Goal: Information Seeking & Learning: Learn about a topic

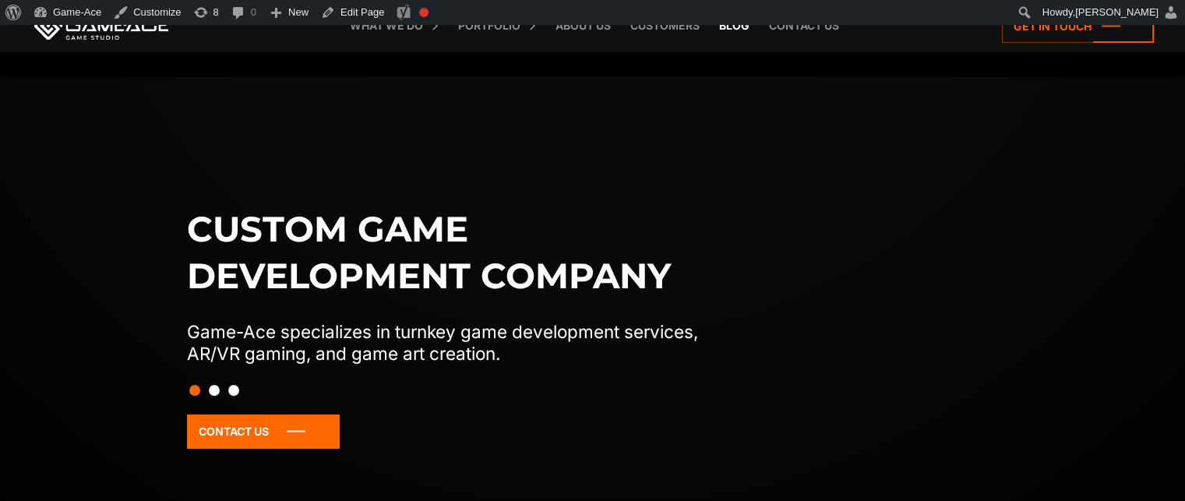
click at [735, 27] on link "Blog" at bounding box center [734, 25] width 46 height 51
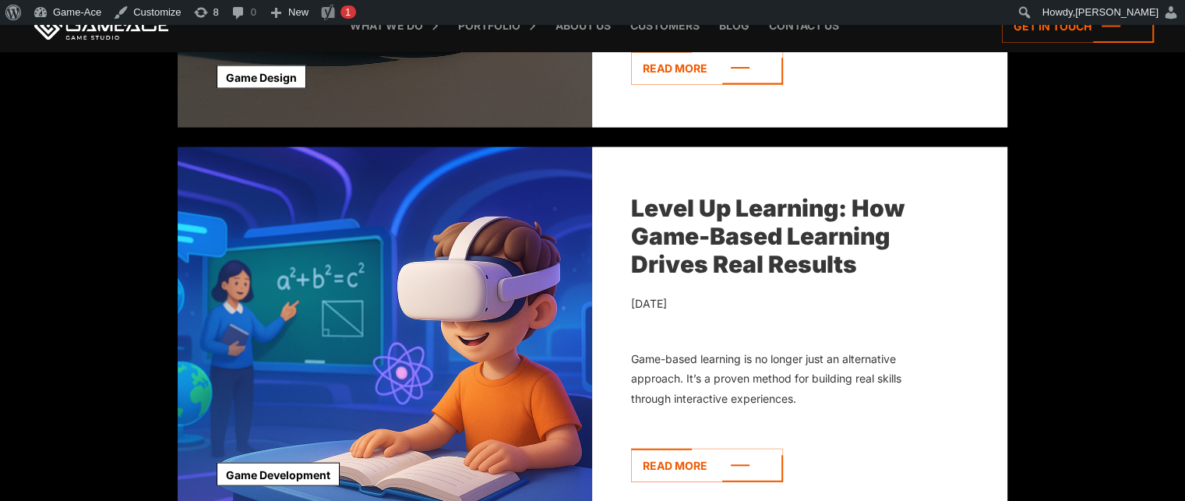
scroll to position [3276, 0]
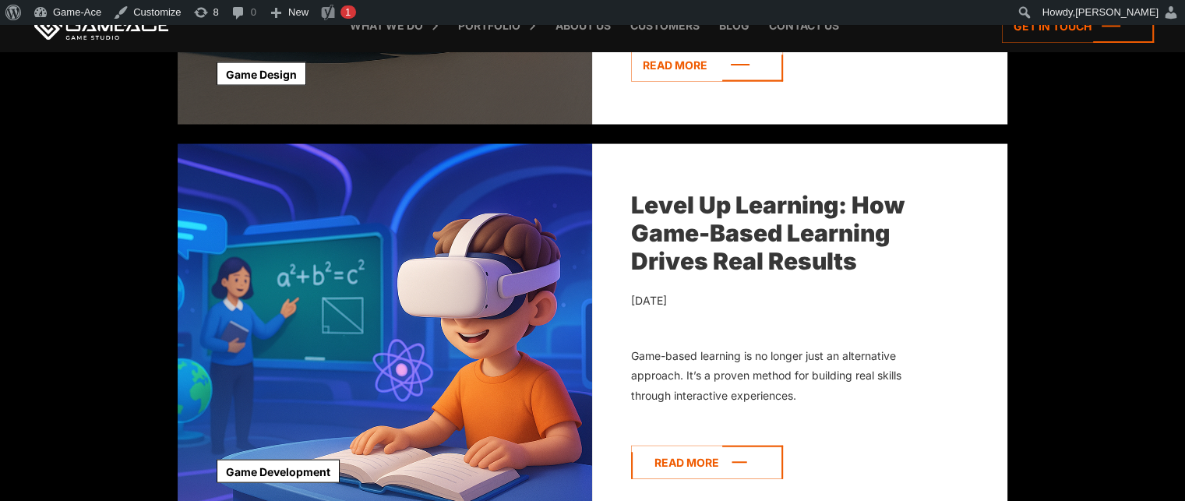
click at [715, 464] on icon at bounding box center [707, 462] width 152 height 33
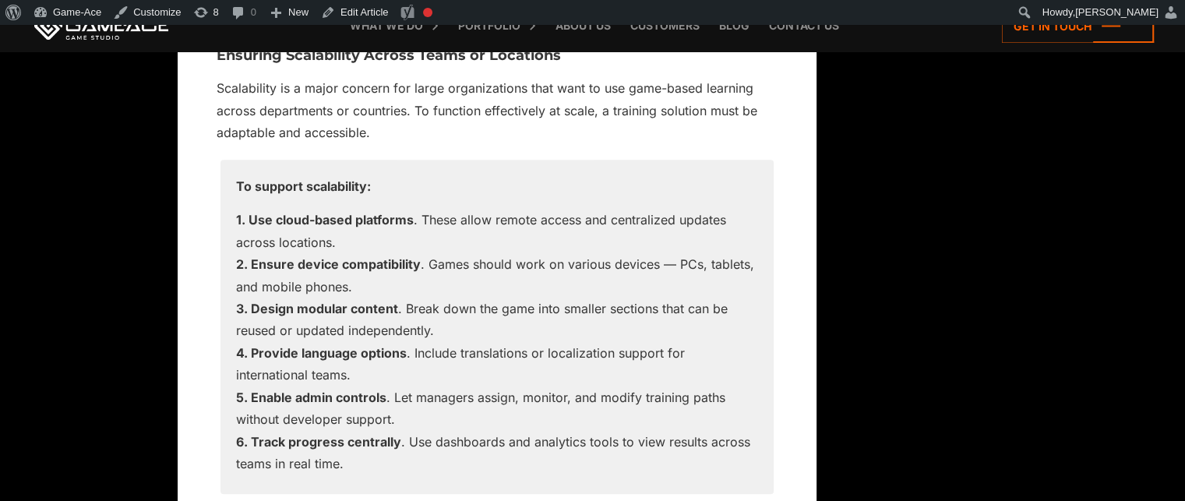
scroll to position [12631, 0]
drag, startPoint x: 382, startPoint y: 192, endPoint x: 222, endPoint y: 190, distance: 160.5
click at [222, 190] on div "To support scalability: Use cloud-based platforms . These allow remote access a…" at bounding box center [496, 327] width 553 height 335
copy p "To support scalability:"
click at [364, 14] on link "Edit Article" at bounding box center [354, 12] width 79 height 25
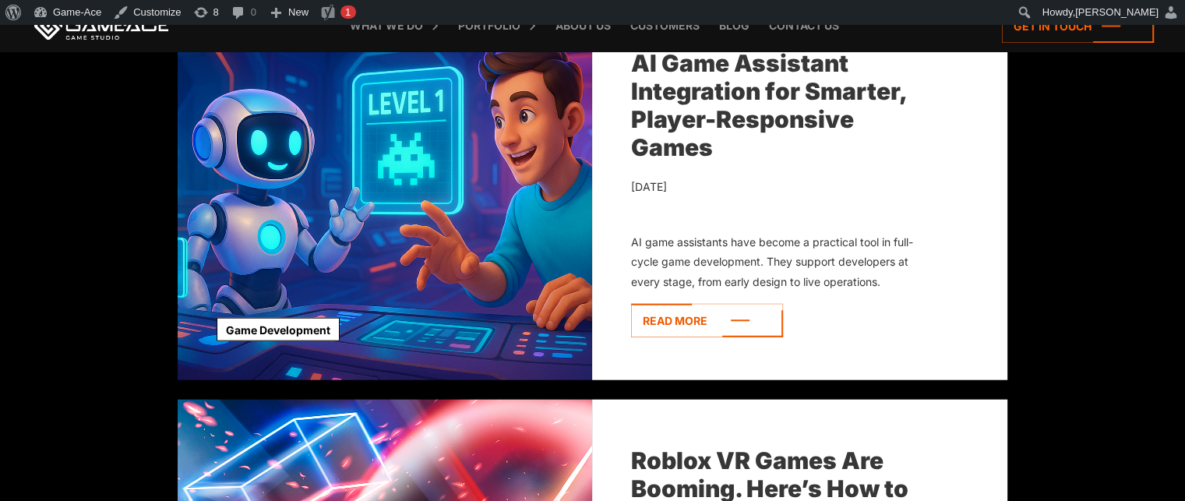
scroll to position [3832, 0]
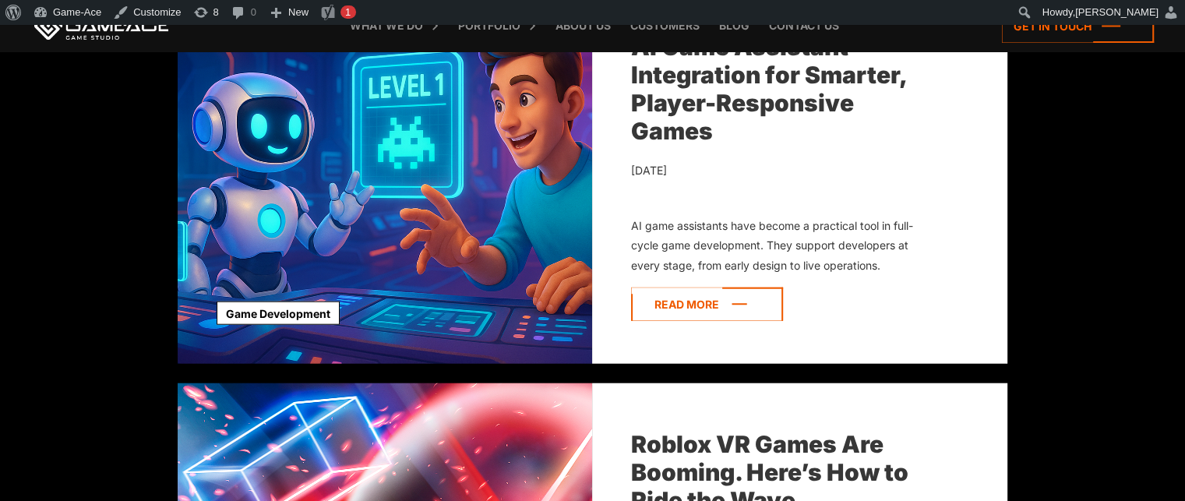
click at [747, 308] on icon at bounding box center [707, 303] width 152 height 33
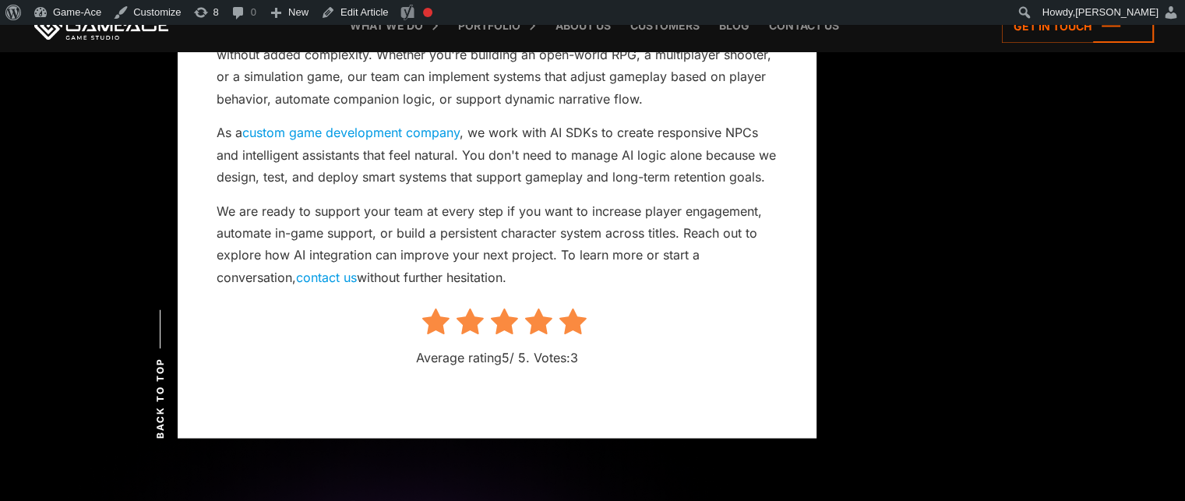
scroll to position [14905, 0]
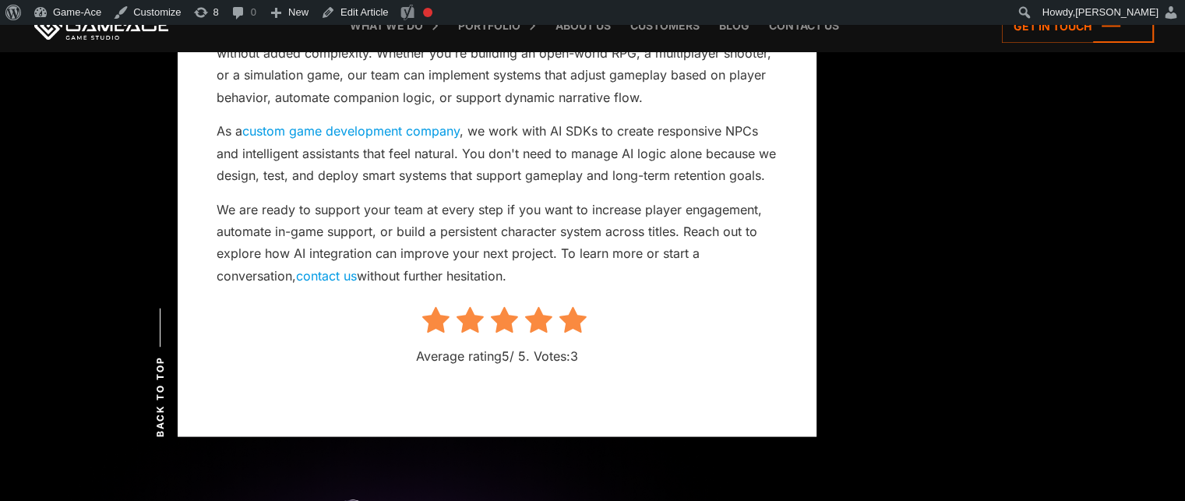
drag, startPoint x: 735, startPoint y: 24, endPoint x: 743, endPoint y: 34, distance: 12.8
click at [743, 34] on link "Blog" at bounding box center [734, 25] width 46 height 51
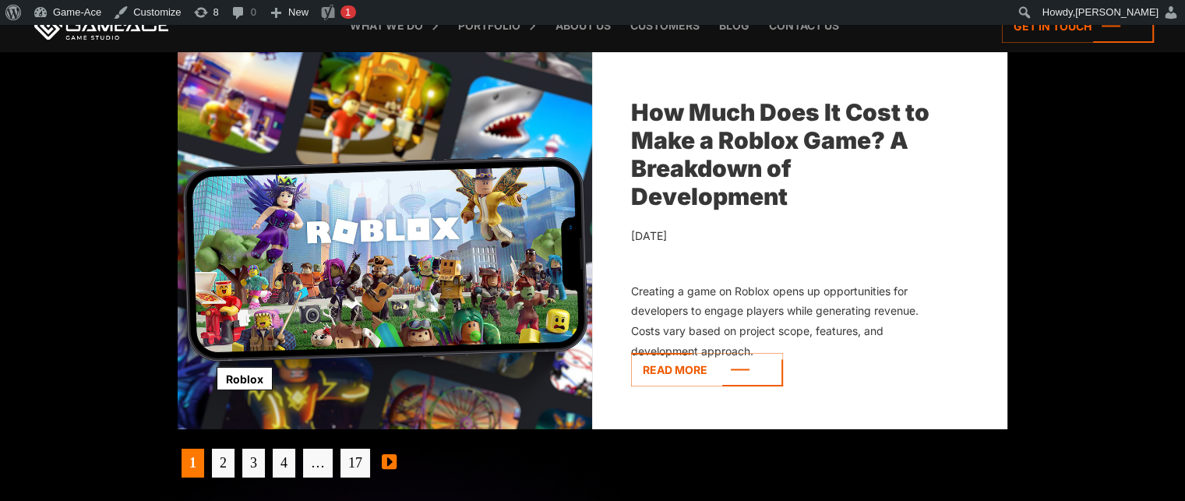
scroll to position [4960, 0]
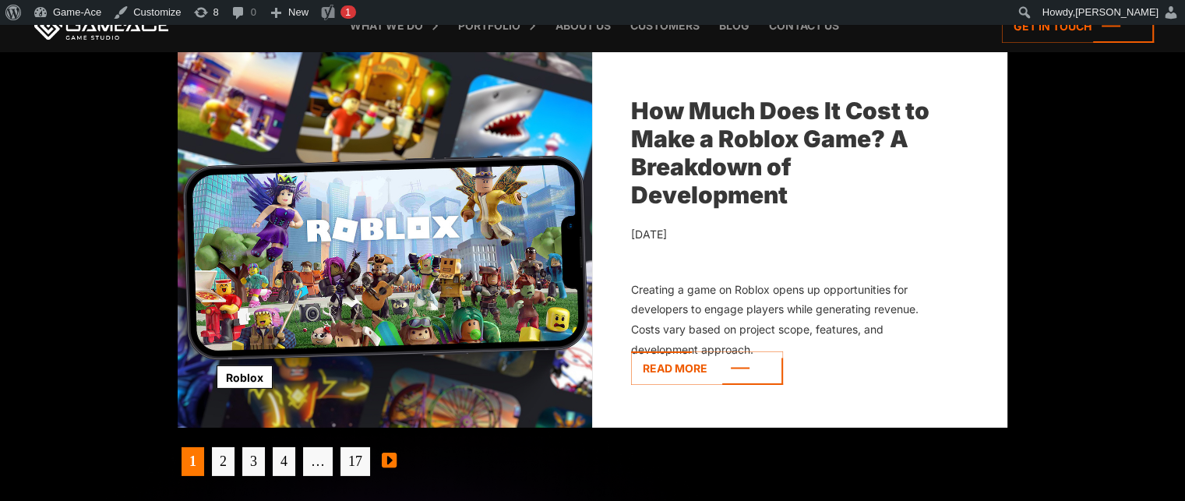
drag, startPoint x: 759, startPoint y: 342, endPoint x: 653, endPoint y: 286, distance: 119.9
drag, startPoint x: 653, startPoint y: 286, endPoint x: 637, endPoint y: 297, distance: 19.0
click at [637, 297] on div "Creating a game on Roblox opens up opportunities for developers to engage playe…" at bounding box center [784, 319] width 306 height 79
drag, startPoint x: 634, startPoint y: 286, endPoint x: 774, endPoint y: 335, distance: 147.8
drag, startPoint x: 774, startPoint y: 335, endPoint x: 751, endPoint y: 345, distance: 24.8
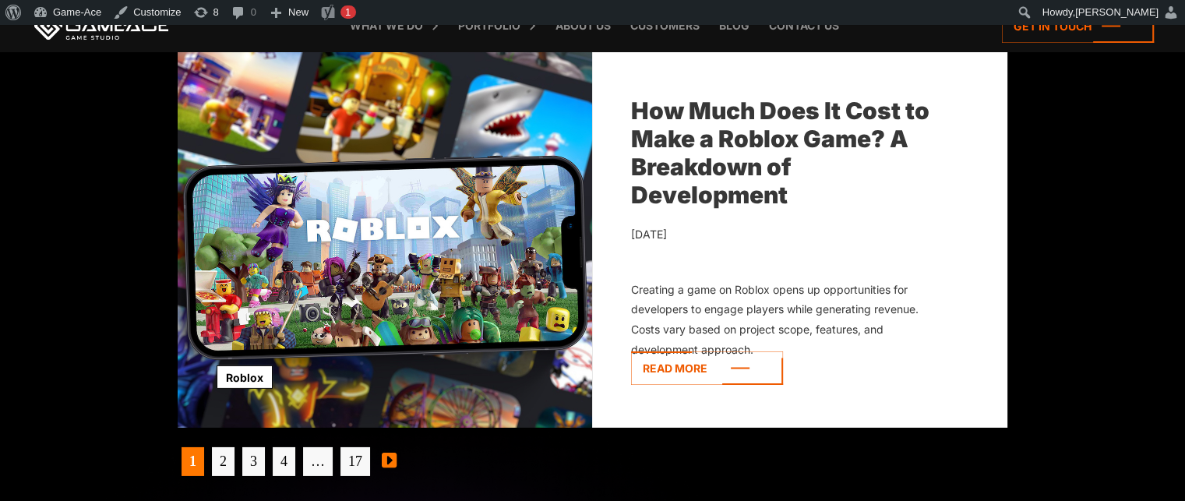
click at [751, 345] on div "Creating a game on Roblox opens up opportunities for developers to engage playe…" at bounding box center [784, 319] width 306 height 79
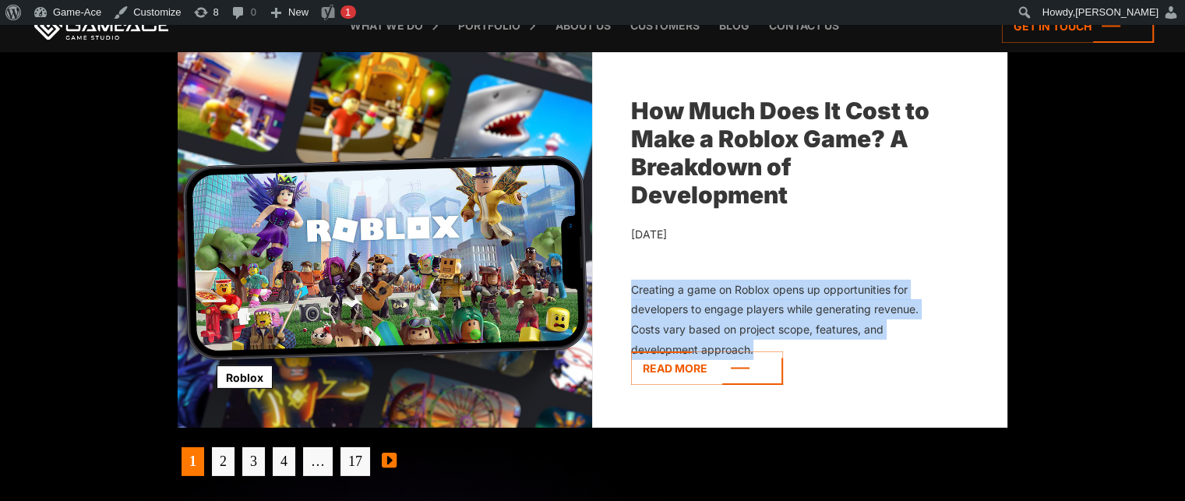
drag, startPoint x: 755, startPoint y: 347, endPoint x: 629, endPoint y: 286, distance: 139.4
click at [629, 286] on div "How Much Does It Cost to Make a Roblox Game? A Breakdown of Development March 2…" at bounding box center [799, 239] width 415 height 378
copy div "Creating a game on Roblox opens up opportunities for developers to engage playe…"
click at [720, 381] on icon at bounding box center [707, 367] width 152 height 33
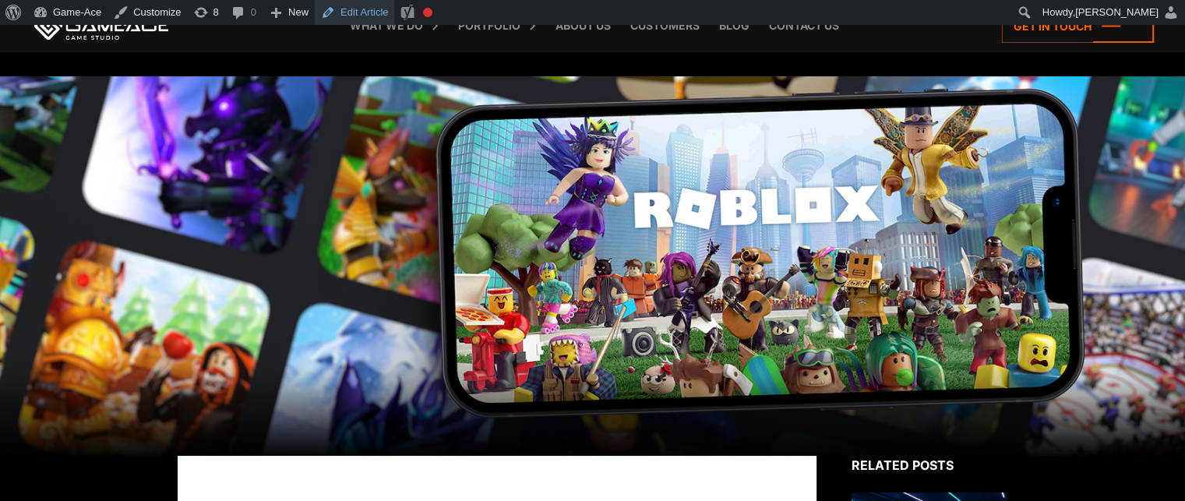
click at [358, 13] on link "Edit Article" at bounding box center [354, 12] width 79 height 25
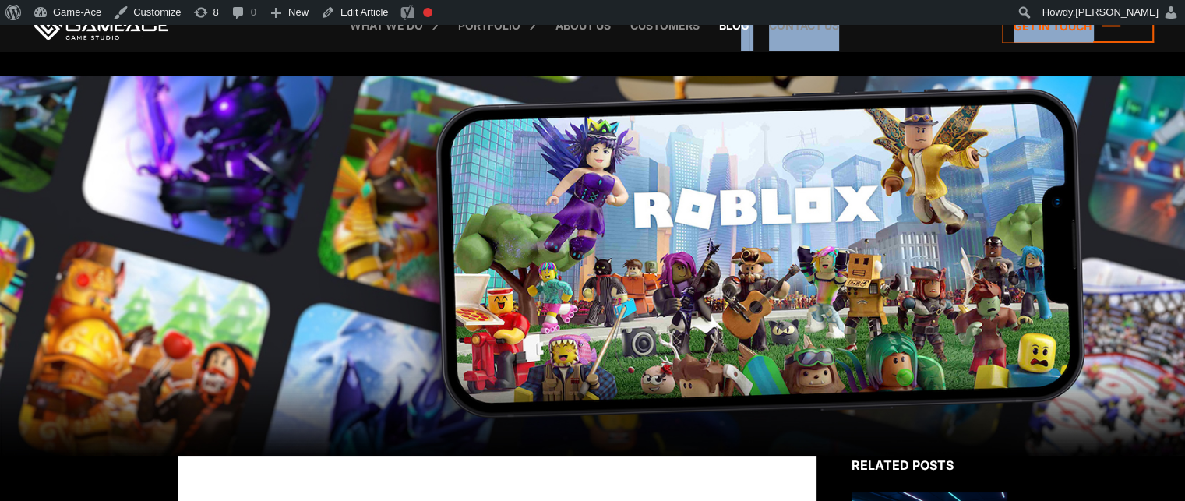
drag, startPoint x: 738, startPoint y: 22, endPoint x: 738, endPoint y: 33, distance: 11.7
click at [738, 33] on link "Blog" at bounding box center [734, 25] width 46 height 51
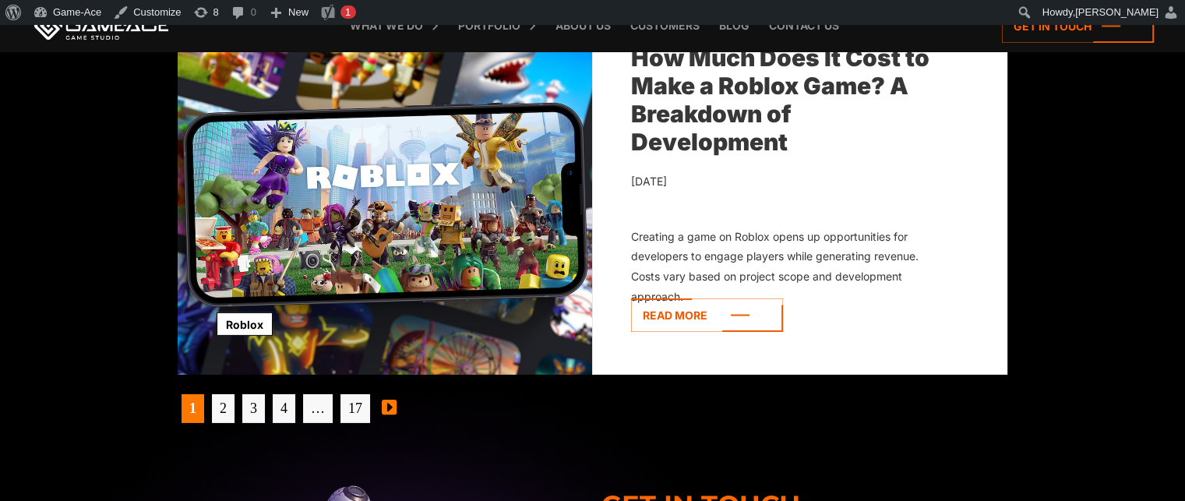
scroll to position [4932, 0]
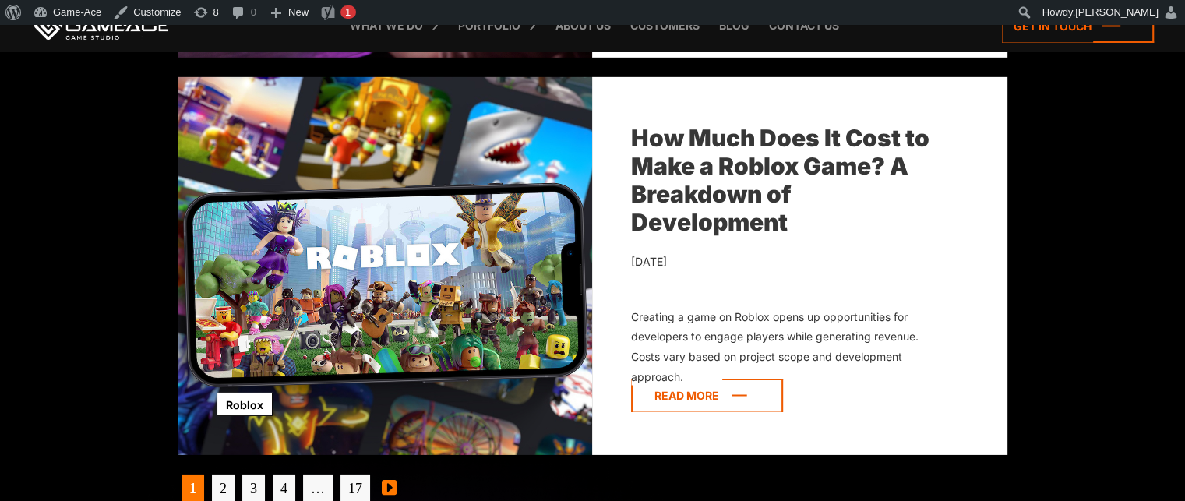
click at [714, 394] on icon at bounding box center [707, 395] width 152 height 33
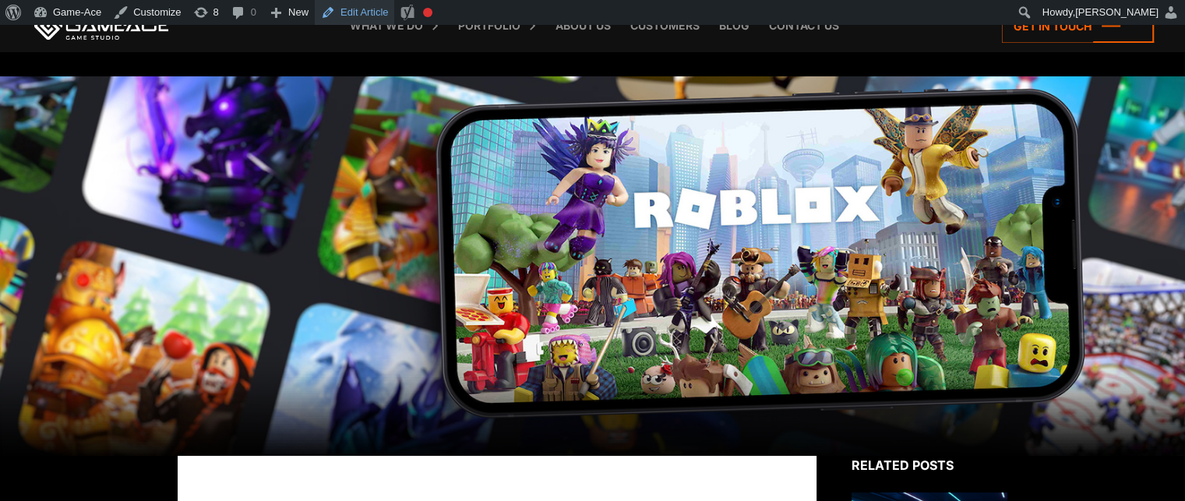
click at [362, 2] on link "Edit Article" at bounding box center [354, 12] width 79 height 25
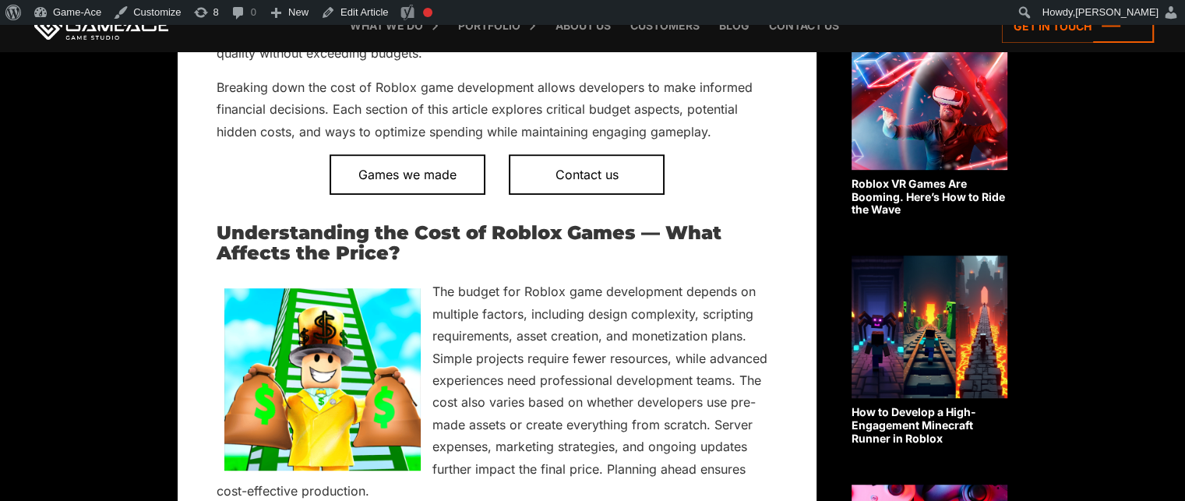
scroll to position [944, 0]
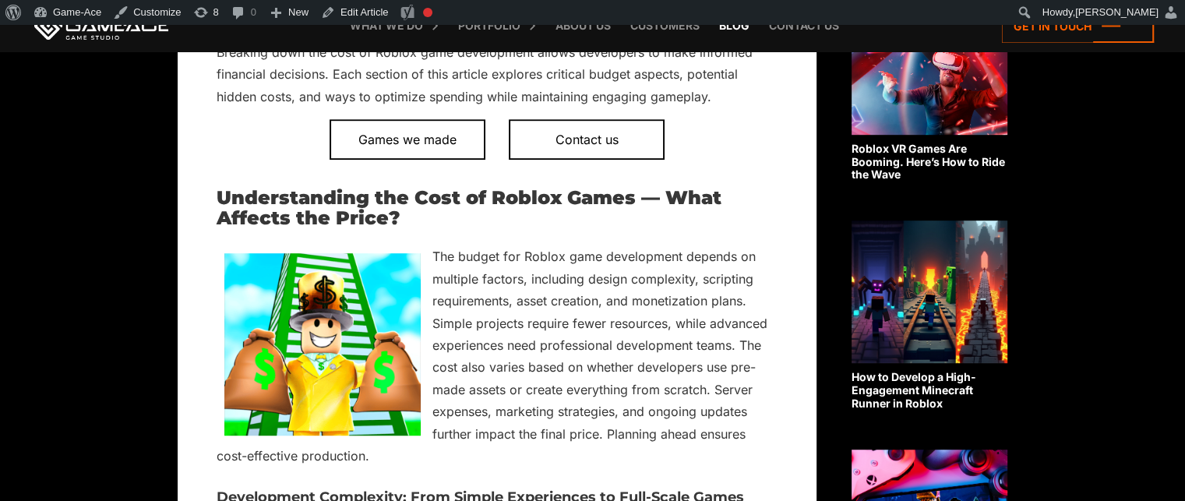
click at [725, 26] on link "Blog" at bounding box center [734, 25] width 46 height 51
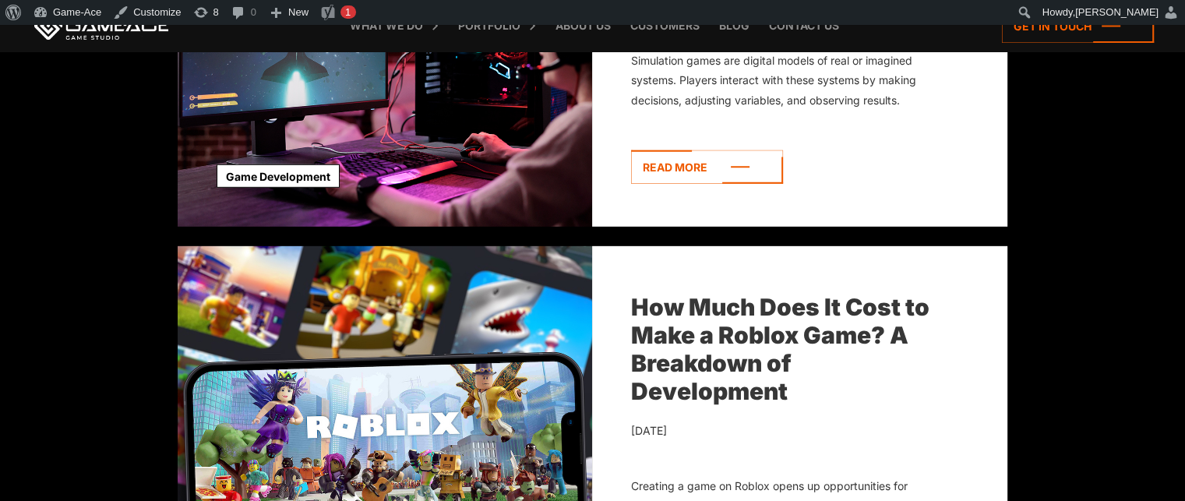
scroll to position [4763, 0]
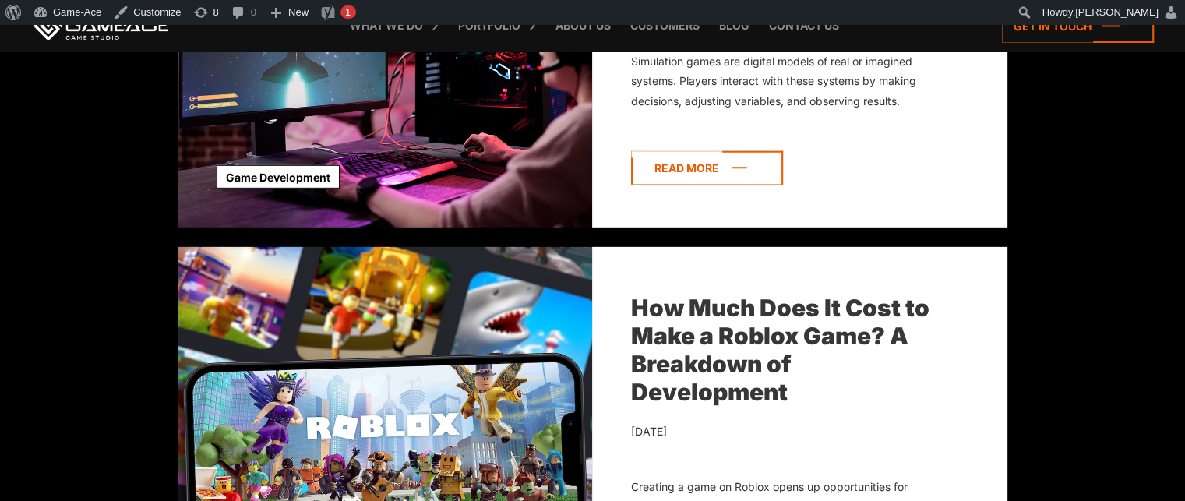
click at [728, 170] on icon at bounding box center [707, 167] width 152 height 33
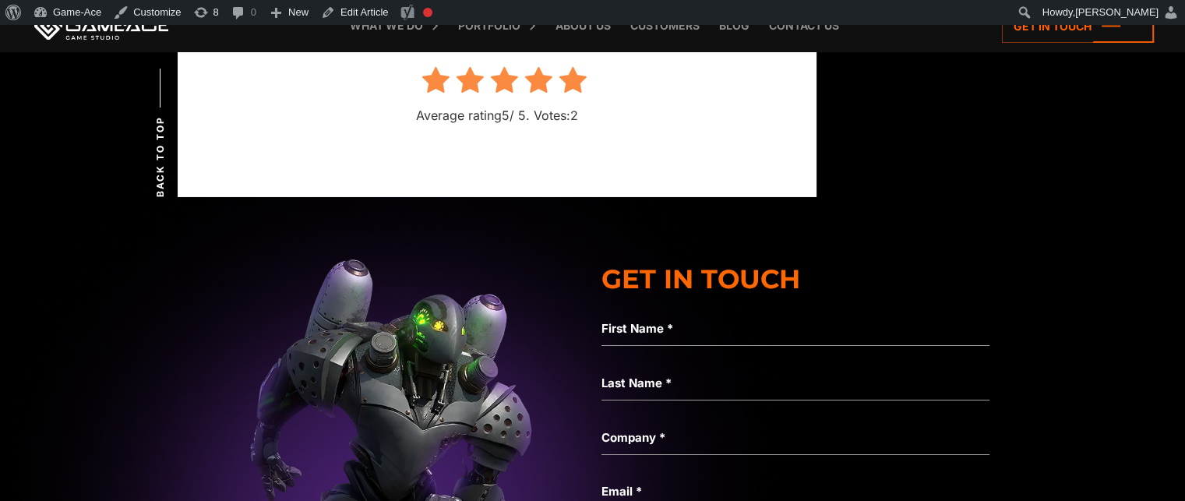
scroll to position [11420, 0]
click at [730, 26] on link "Blog" at bounding box center [734, 25] width 46 height 51
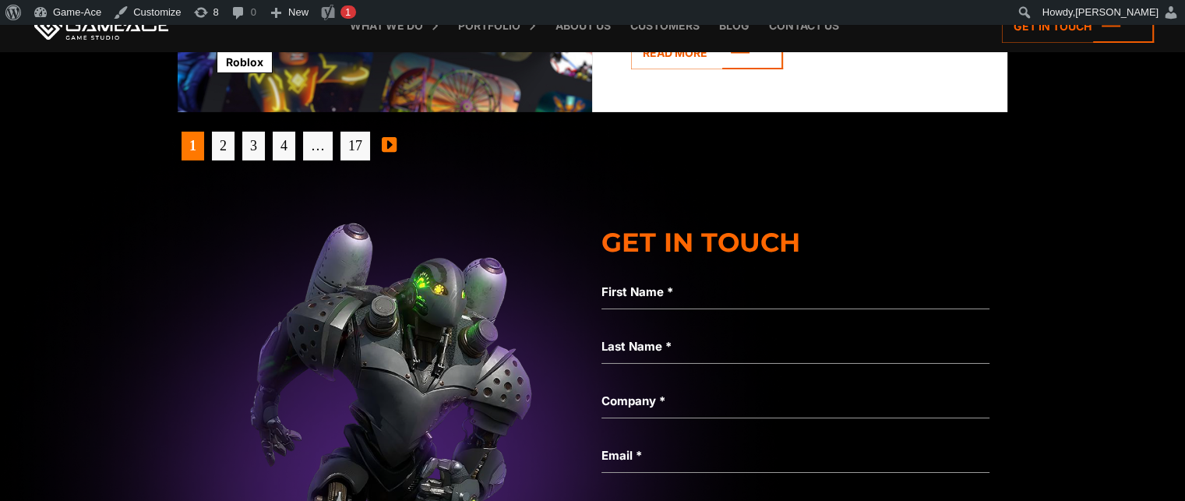
scroll to position [5272, 0]
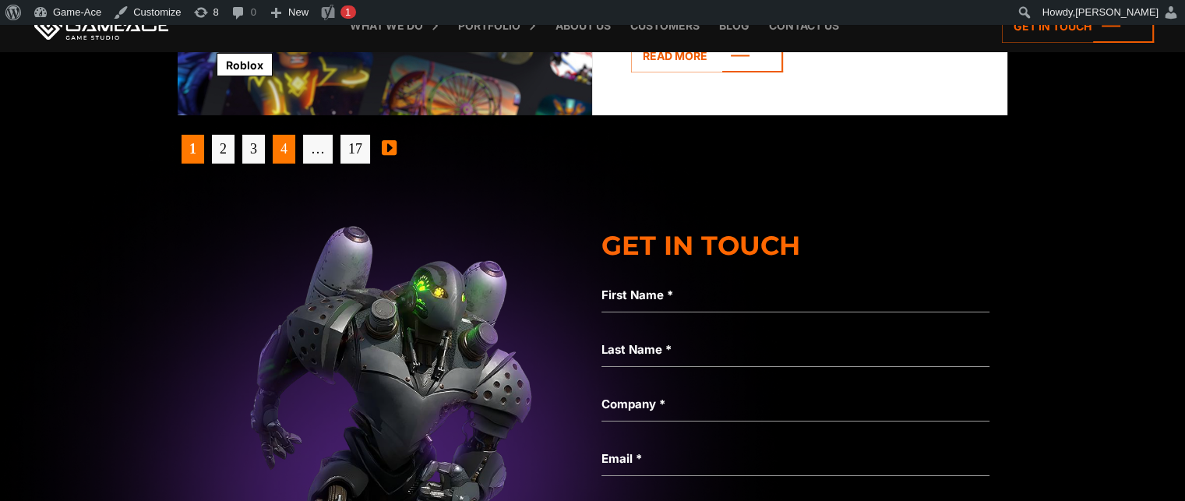
click at [280, 157] on link "4" at bounding box center [284, 149] width 23 height 29
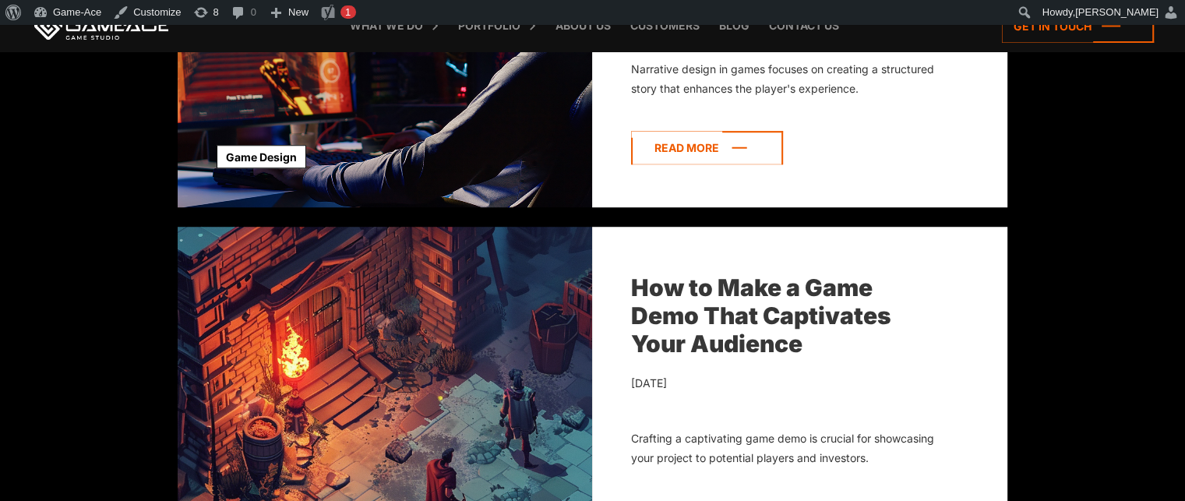
scroll to position [1204, 0]
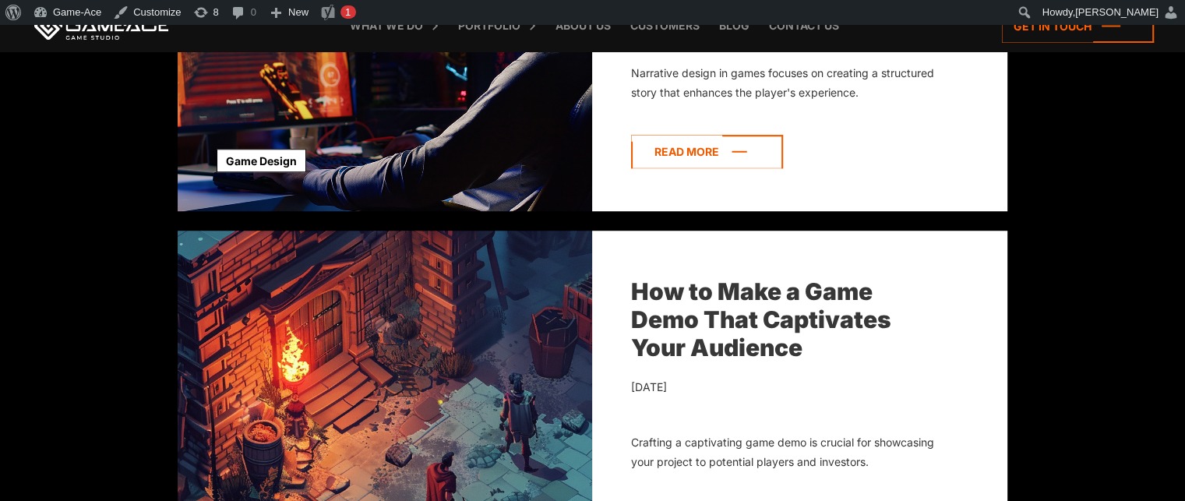
click at [739, 146] on icon at bounding box center [707, 151] width 152 height 33
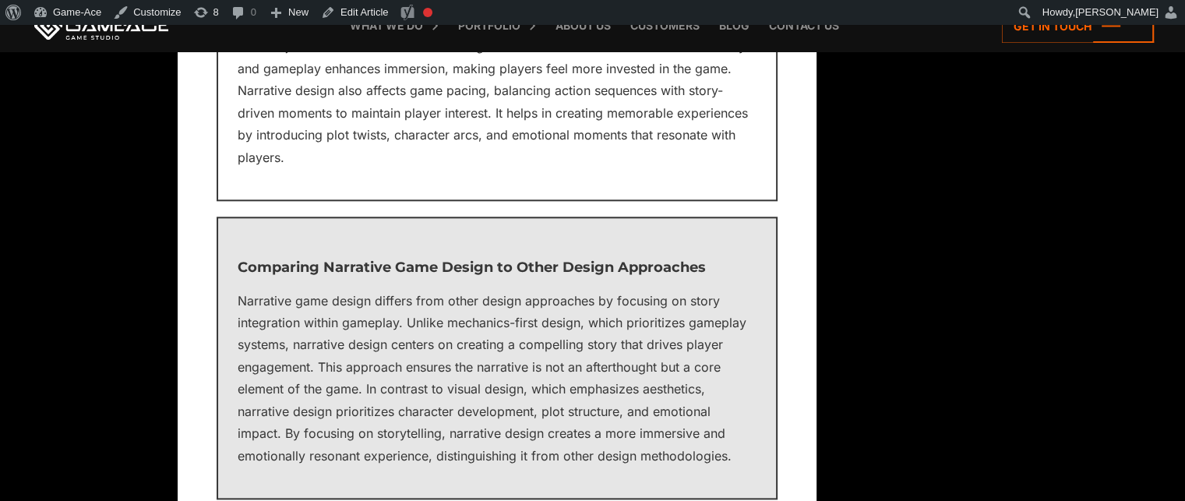
scroll to position [1676, 0]
drag, startPoint x: 717, startPoint y: 266, endPoint x: 380, endPoint y: 245, distance: 337.9
drag, startPoint x: 380, startPoint y: 245, endPoint x: 240, endPoint y: 263, distance: 141.4
click at [240, 263] on h3 "Comparing Narrative Game Design to Other Design Approaches" at bounding box center [497, 267] width 519 height 16
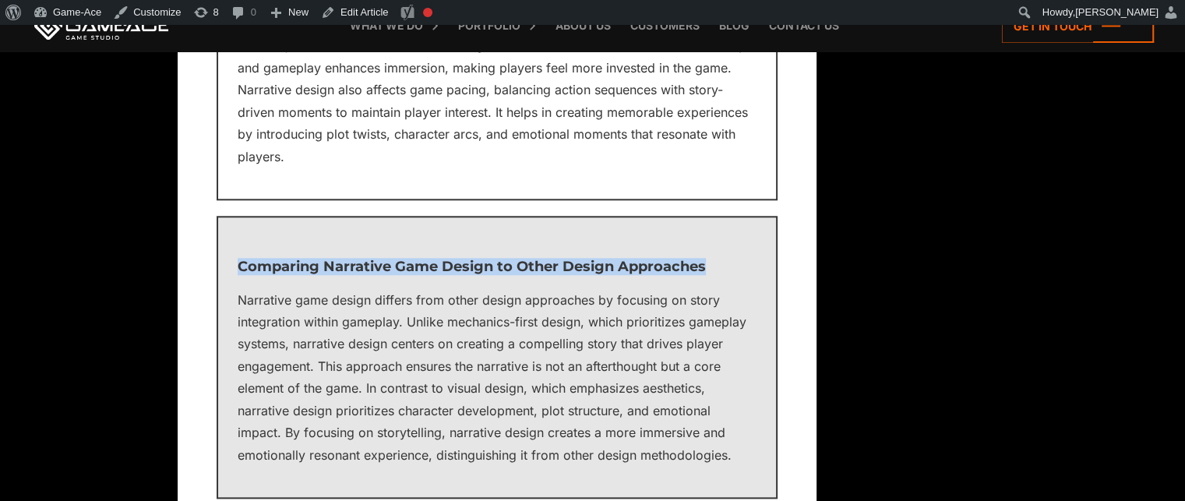
drag, startPoint x: 240, startPoint y: 263, endPoint x: 739, endPoint y: 267, distance: 499.3
click at [739, 267] on h3 "Comparing Narrative Game Design to Other Design Approaches" at bounding box center [497, 267] width 519 height 16
copy h3 "Comparing Narrative Game Design to Other Design Approaches"
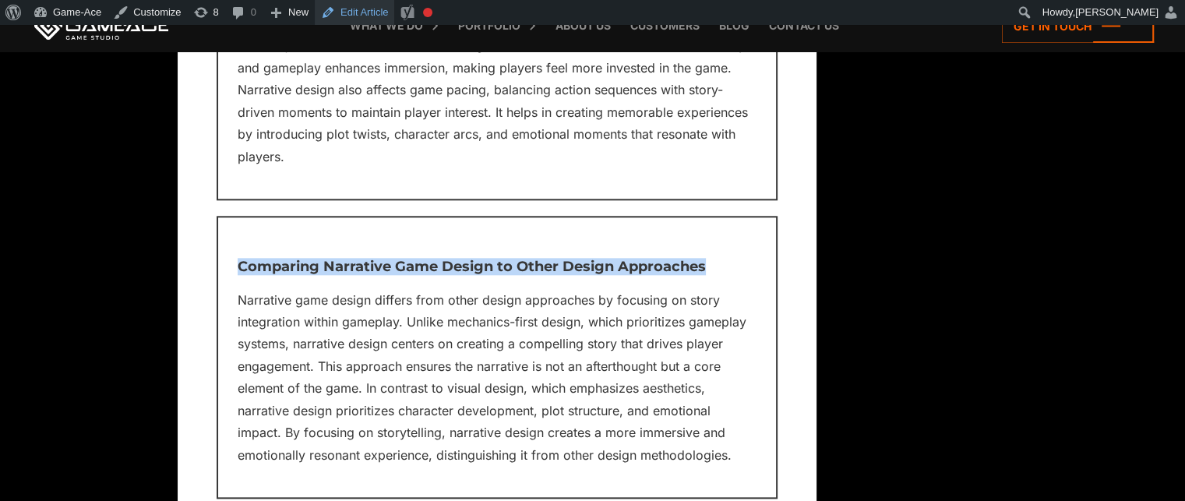
click at [361, 14] on link "Edit Article" at bounding box center [354, 12] width 79 height 25
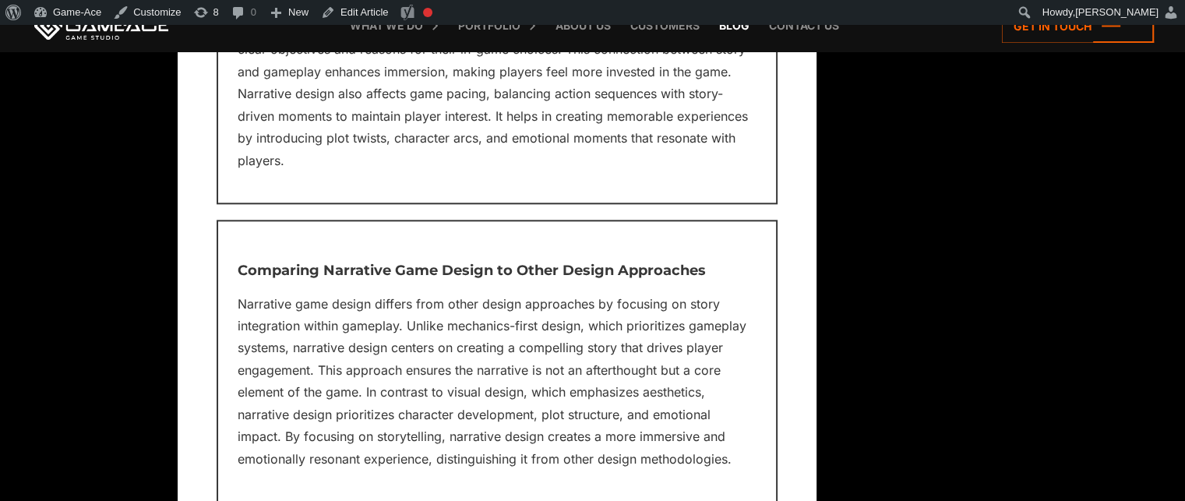
click at [728, 32] on link "Blog" at bounding box center [734, 25] width 46 height 51
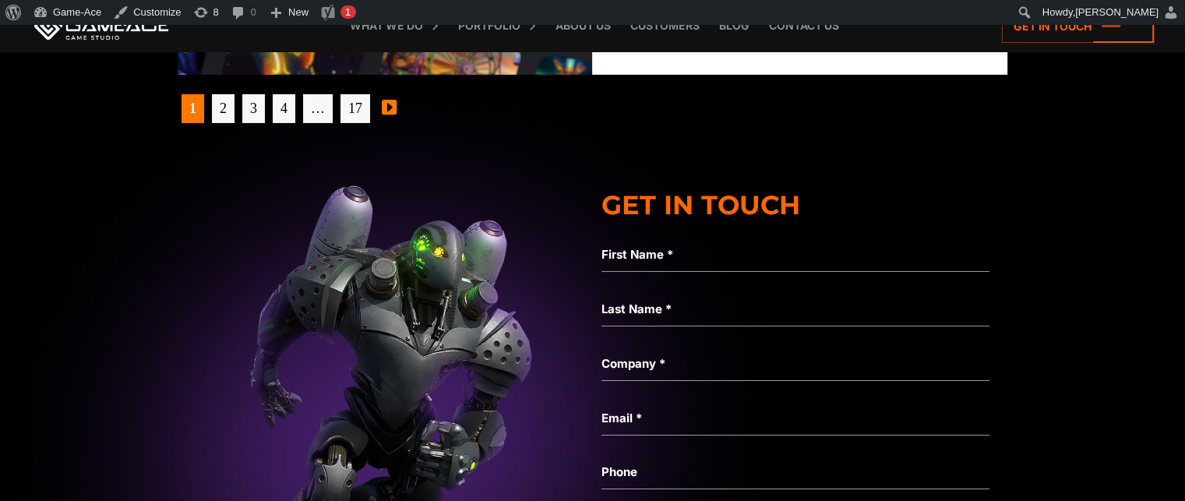
scroll to position [5293, 0]
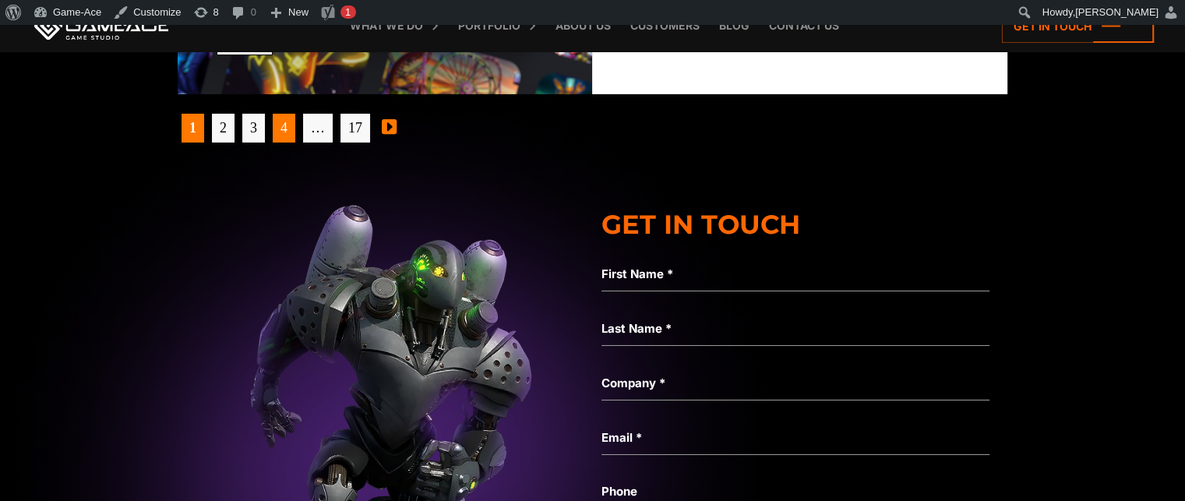
click at [280, 125] on link "4" at bounding box center [284, 128] width 23 height 29
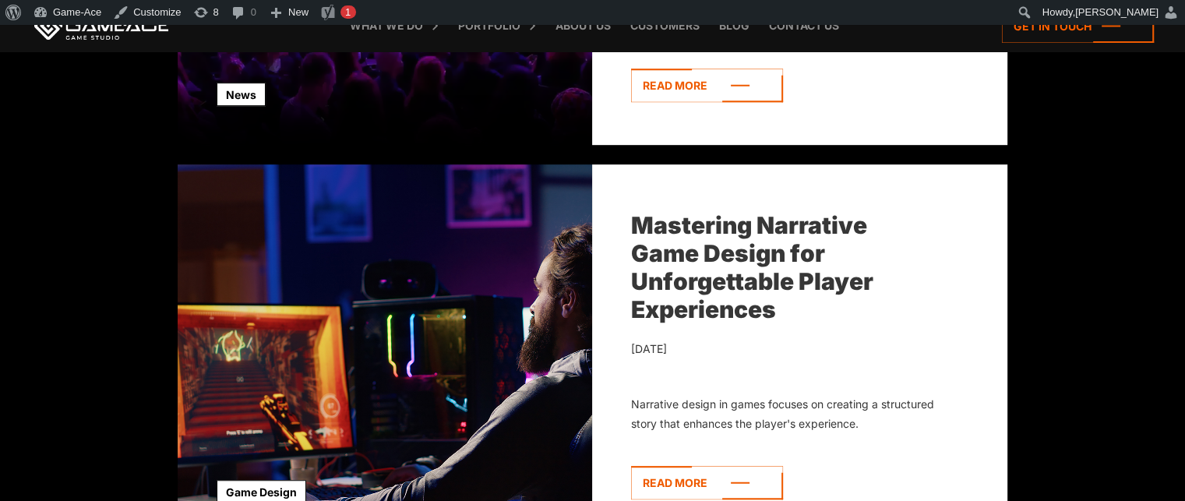
scroll to position [876, 0]
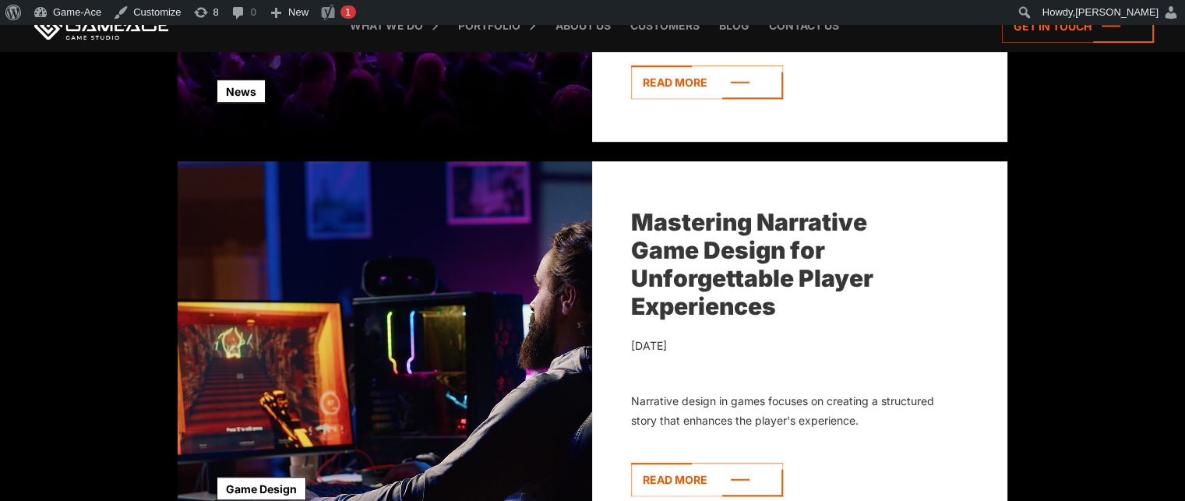
click at [671, 305] on link "Mastering Narrative Game Design for Unforgettable Player Experiences" at bounding box center [752, 264] width 242 height 112
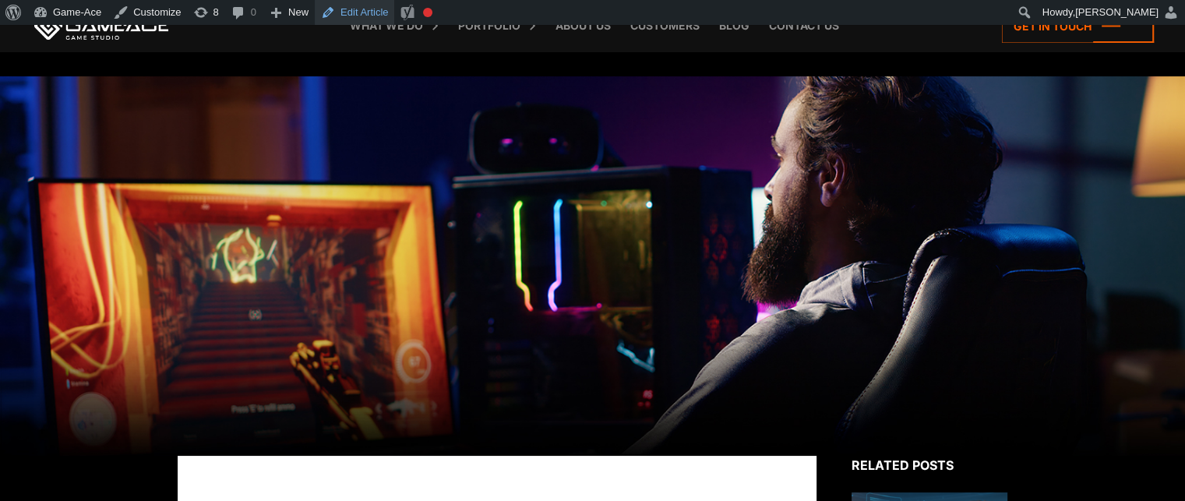
click at [361, 9] on link "Edit Article" at bounding box center [354, 12] width 79 height 25
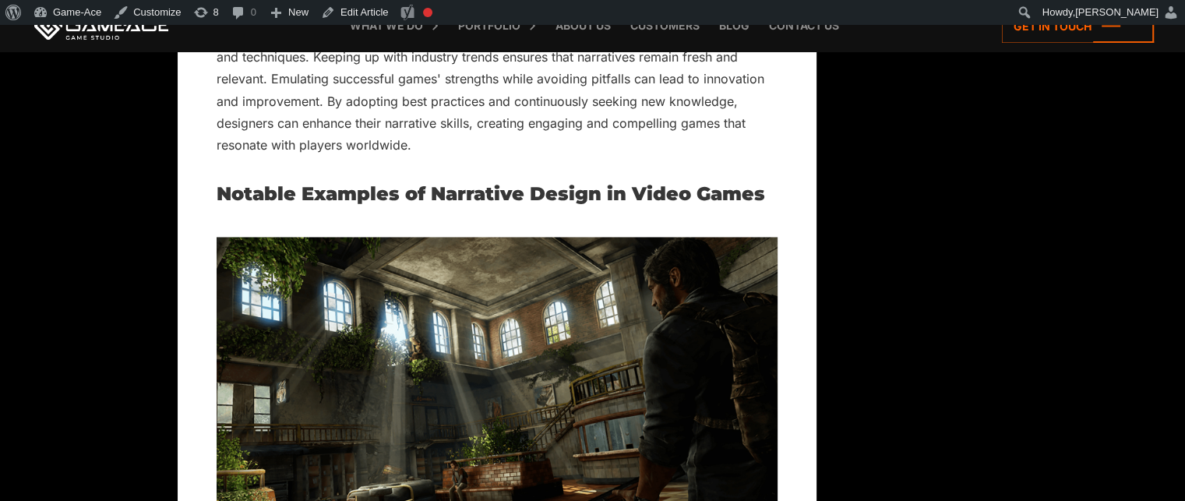
scroll to position [8411, 0]
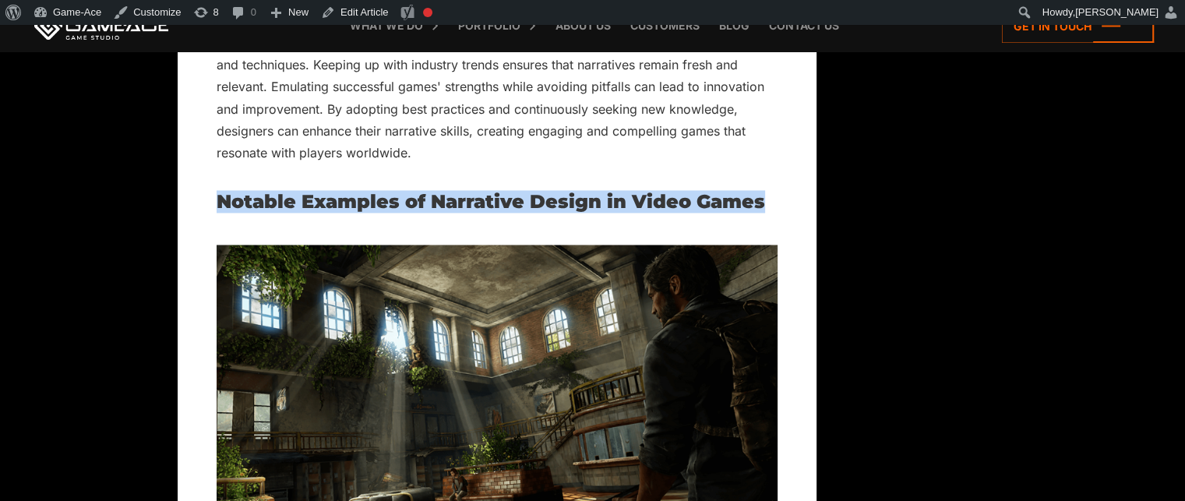
drag, startPoint x: 778, startPoint y: 165, endPoint x: 205, endPoint y: 178, distance: 573.5
copy h2 "Notable Examples of Narrative Design in Video Games"
click at [369, 9] on link "Edit Article" at bounding box center [354, 12] width 79 height 25
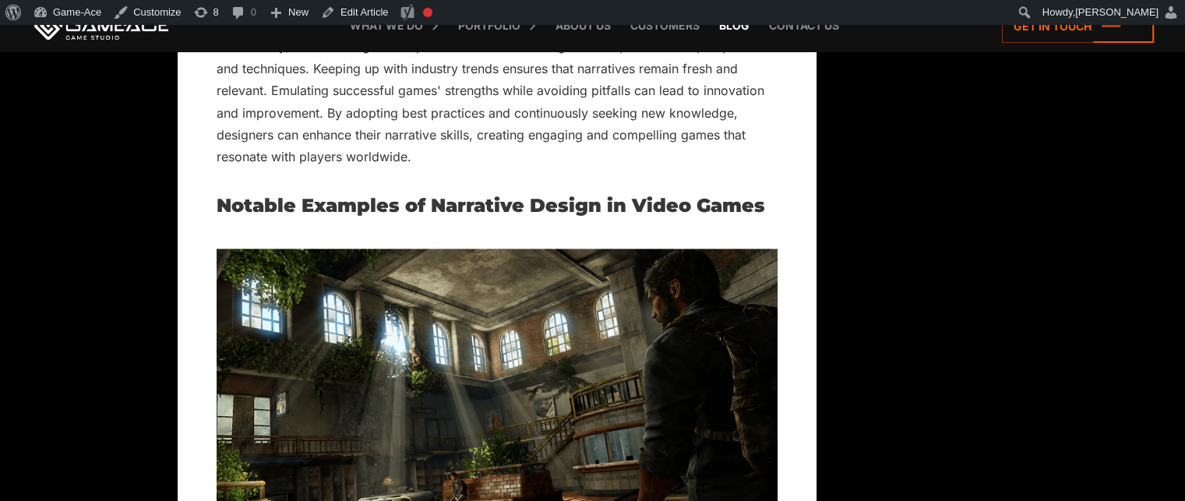
click at [731, 27] on link "Blog" at bounding box center [734, 25] width 46 height 51
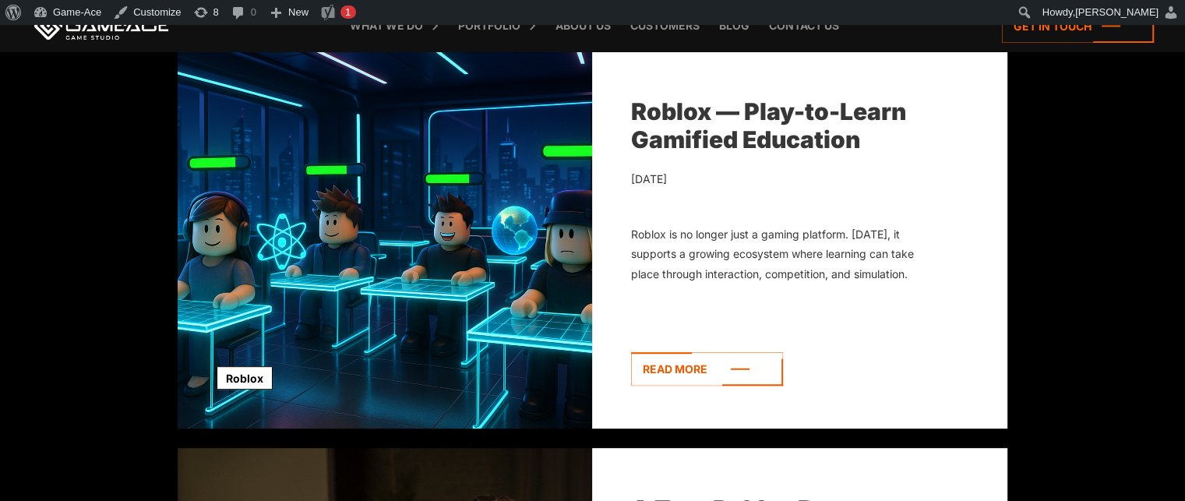
scroll to position [592, 0]
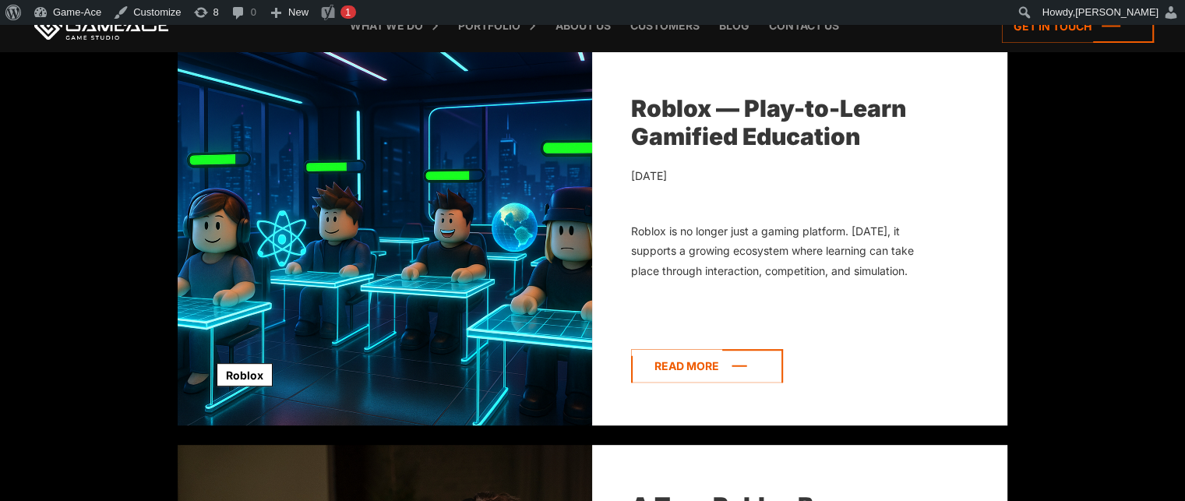
click at [733, 382] on icon at bounding box center [707, 365] width 152 height 33
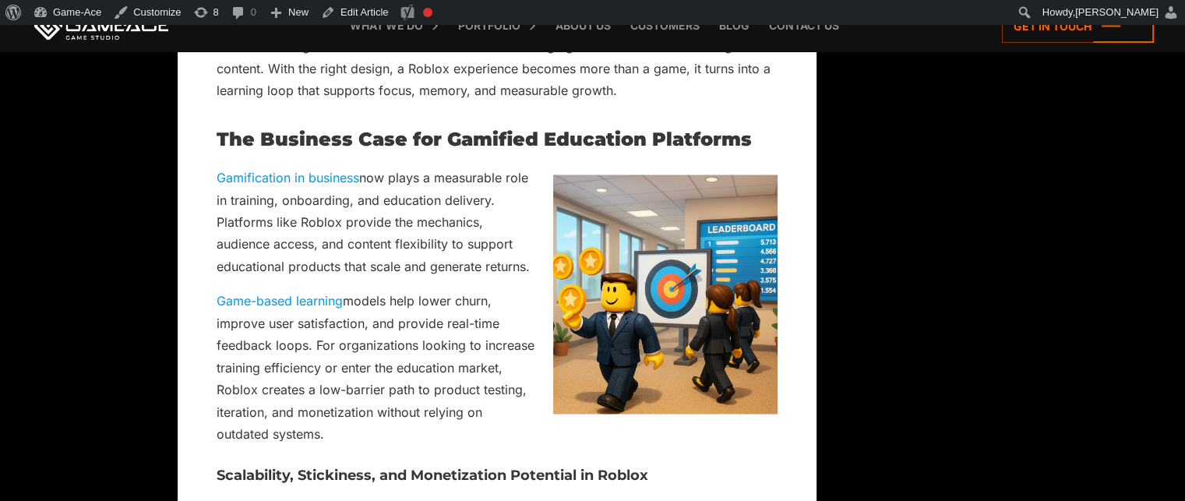
scroll to position [2682, 0]
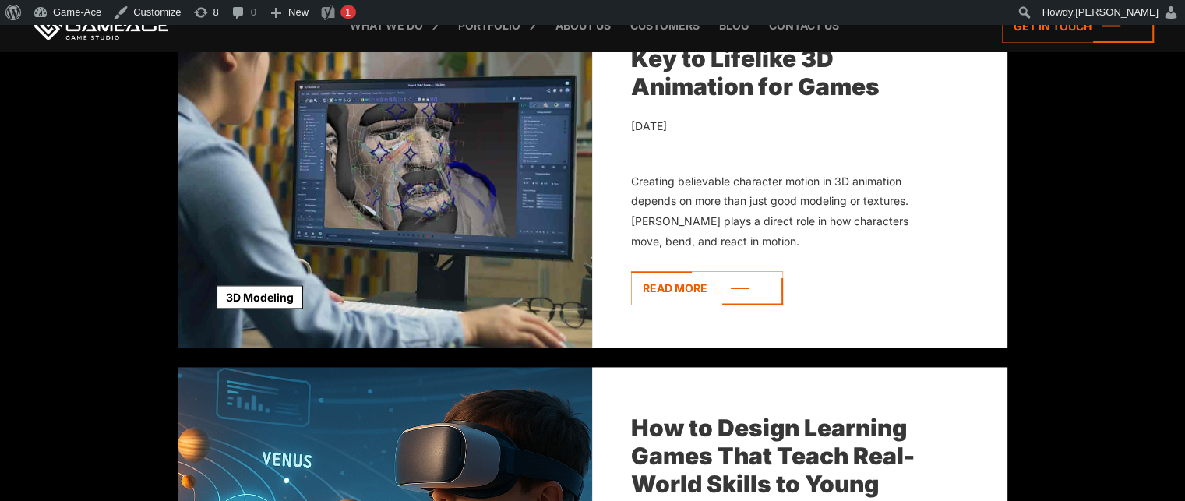
scroll to position [2262, 0]
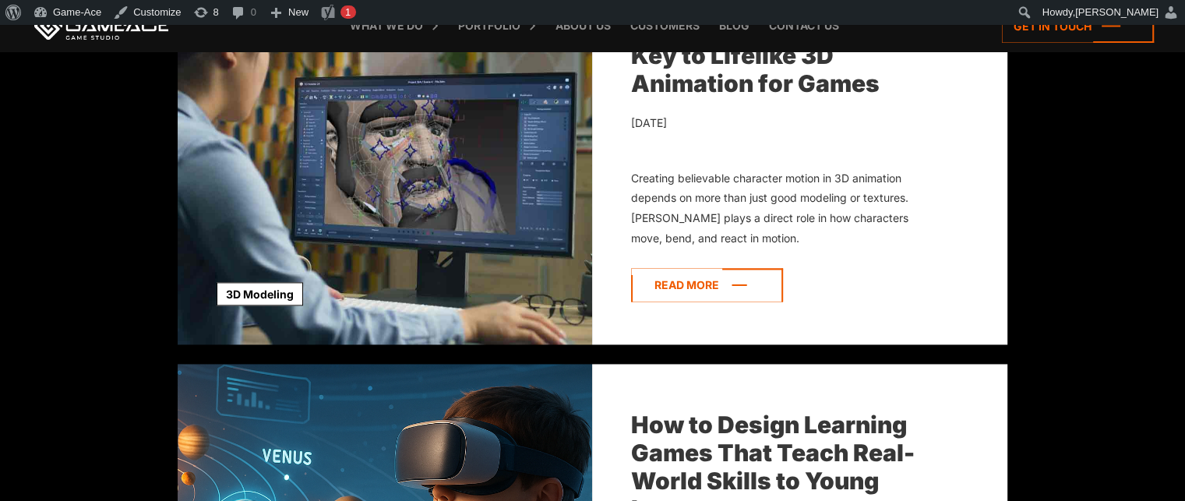
click at [661, 272] on icon at bounding box center [707, 284] width 152 height 33
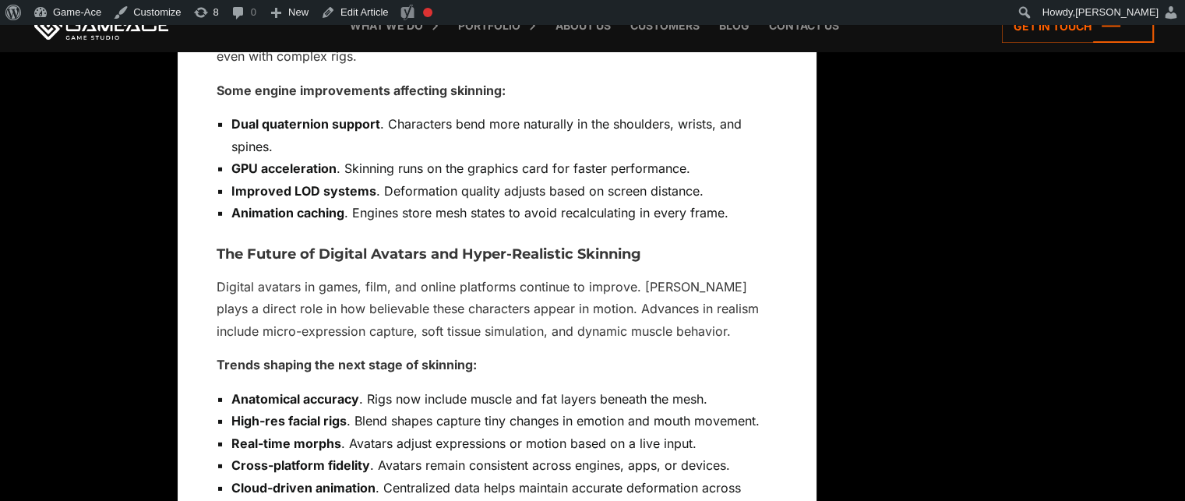
scroll to position [10650, 0]
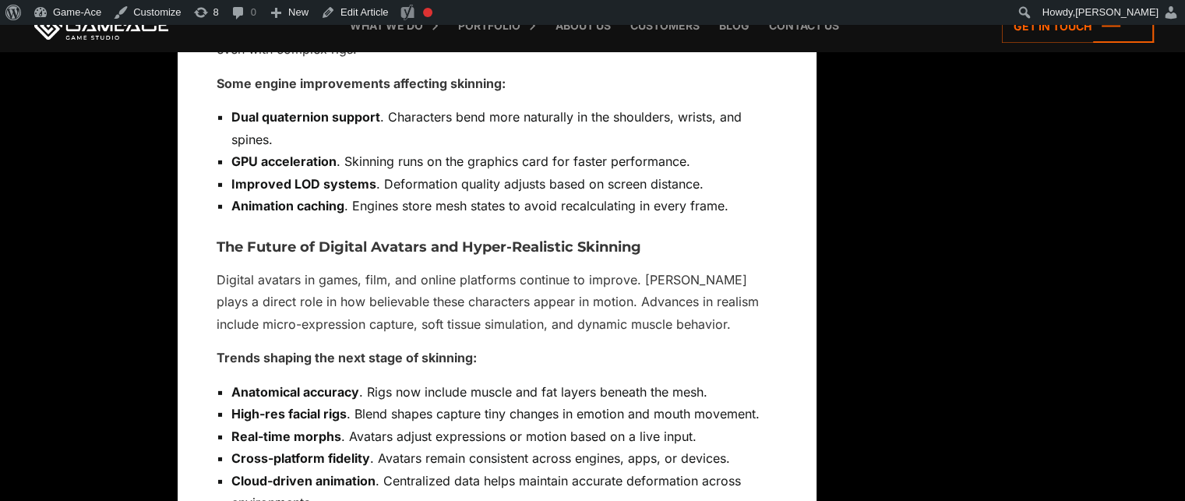
click at [737, 32] on link "Blog" at bounding box center [734, 25] width 46 height 51
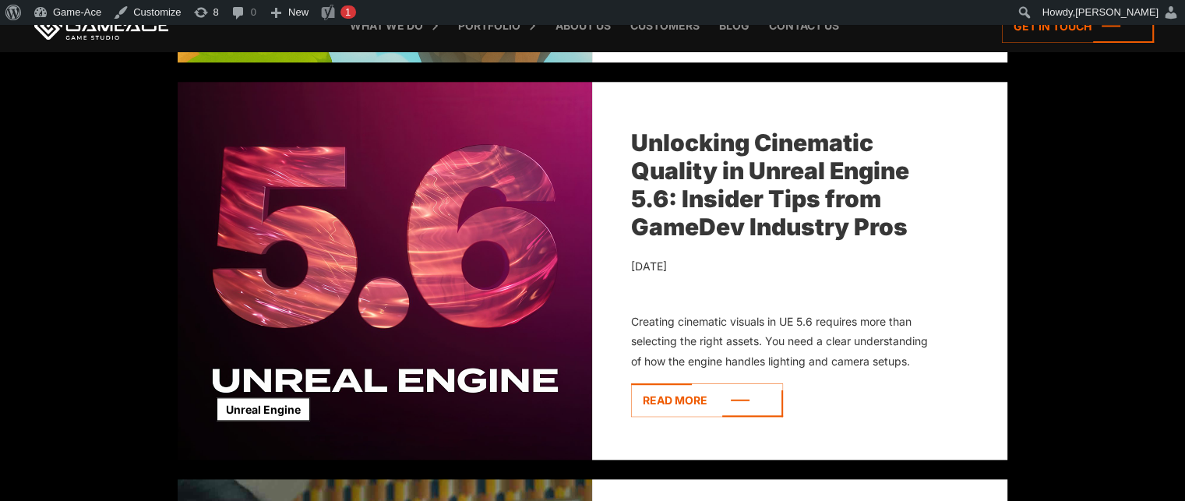
scroll to position [1762, 0]
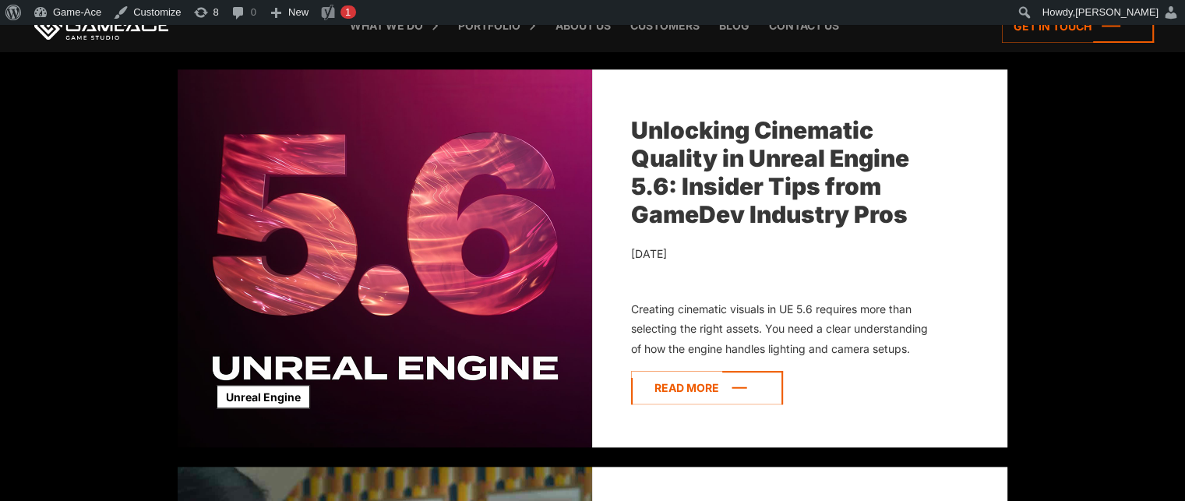
click at [725, 379] on icon at bounding box center [707, 387] width 152 height 33
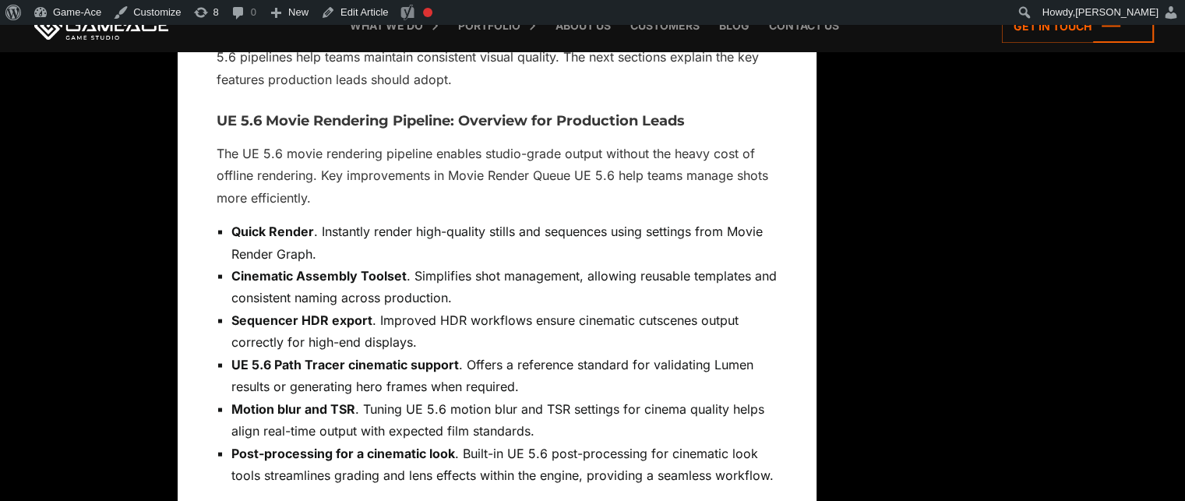
scroll to position [3249, 0]
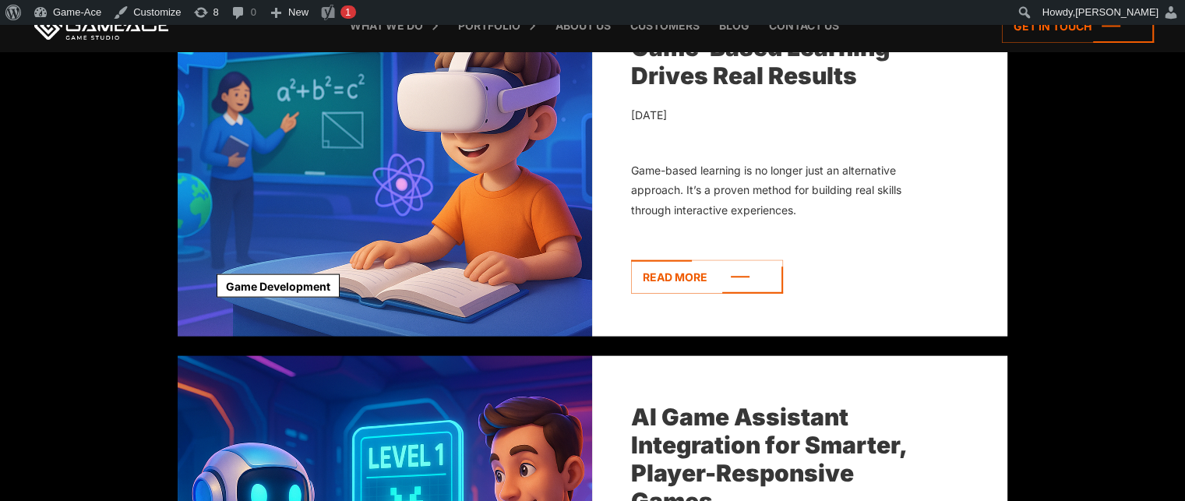
scroll to position [3465, 0]
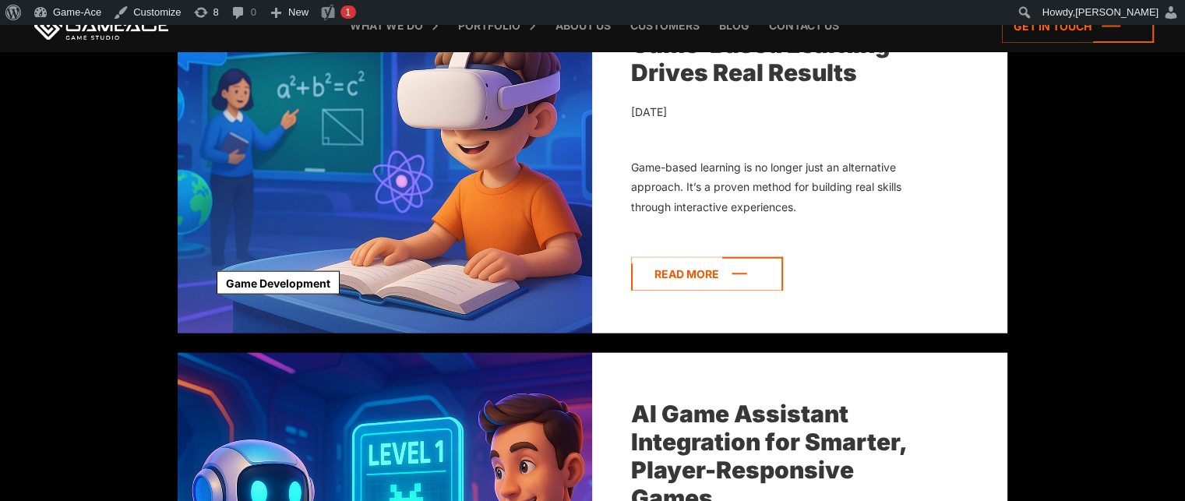
click at [704, 277] on icon at bounding box center [707, 273] width 152 height 33
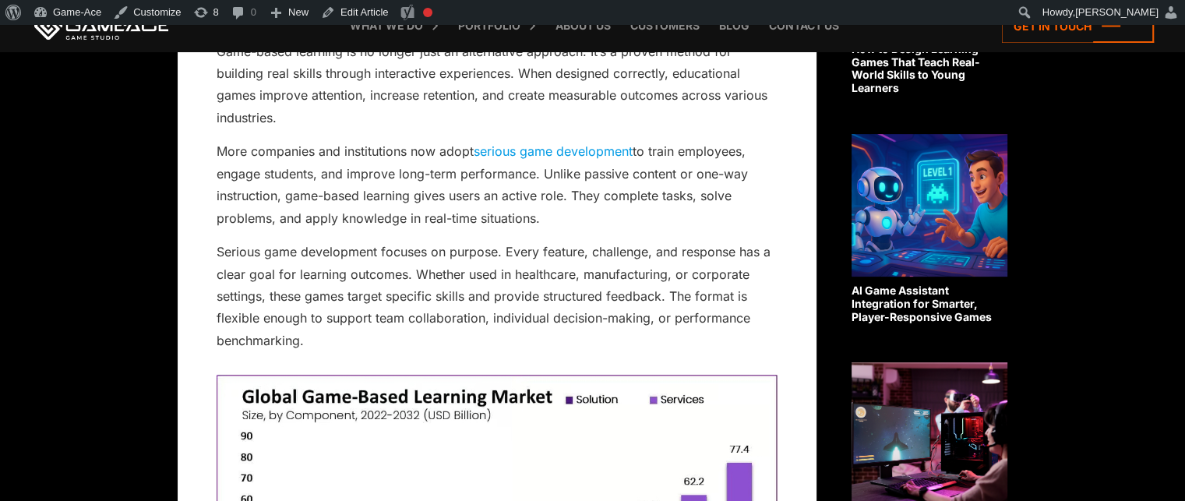
scroll to position [587, 0]
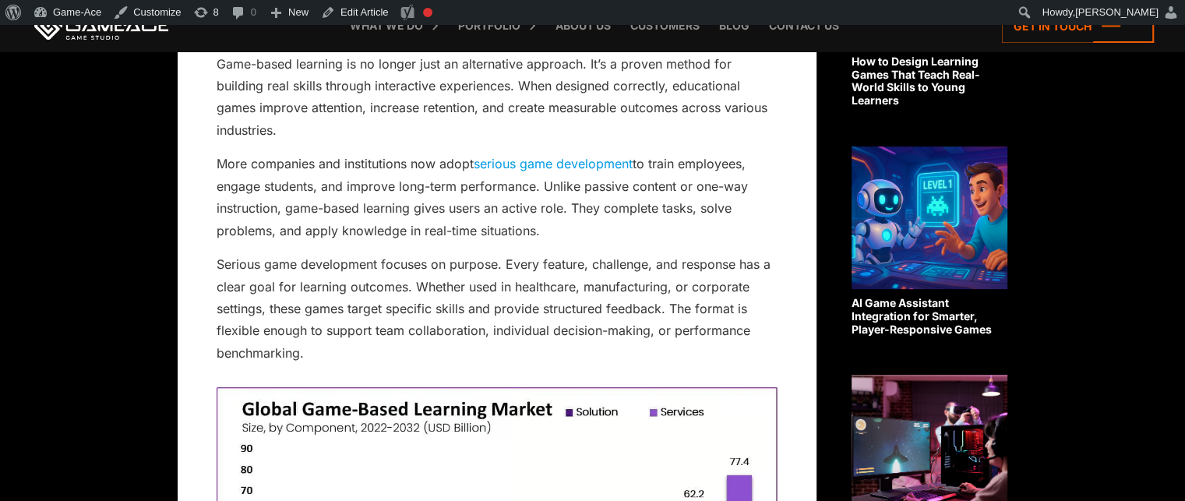
drag, startPoint x: 501, startPoint y: 330, endPoint x: 601, endPoint y: 365, distance: 106.4
drag, startPoint x: 601, startPoint y: 365, endPoint x: 550, endPoint y: 330, distance: 62.2
click at [550, 330] on p "Serious game development focuses on purpose. Every feature, challenge, and resp…" at bounding box center [497, 308] width 561 height 111
drag, startPoint x: 550, startPoint y: 330, endPoint x: 626, endPoint y: 357, distance: 80.8
click at [626, 357] on p "Serious game development focuses on purpose. Every feature, challenge, and resp…" at bounding box center [497, 308] width 561 height 111
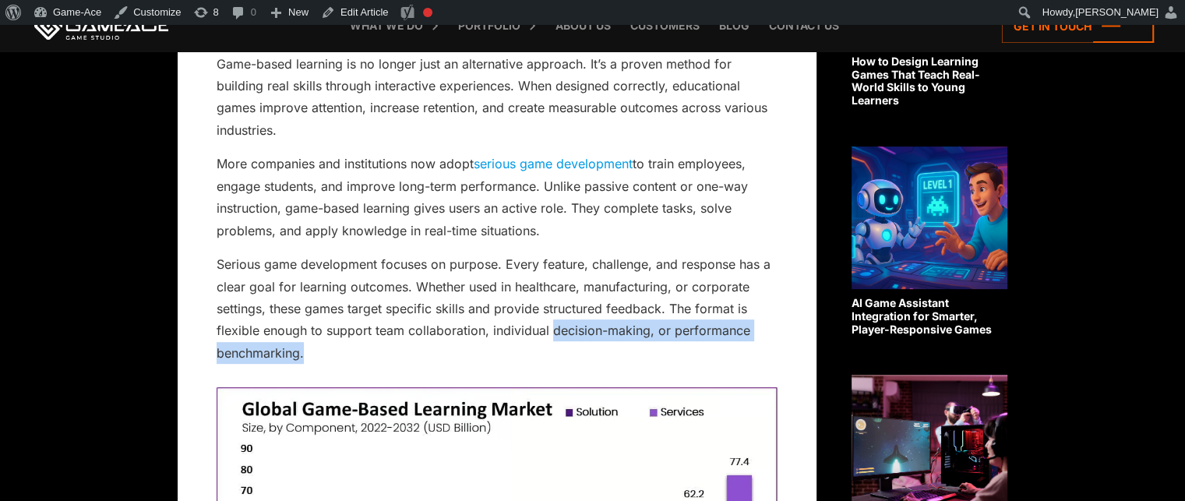
copy p "decision-making, or performance benchmarking."
click at [350, 13] on link "Edit Article" at bounding box center [354, 12] width 79 height 25
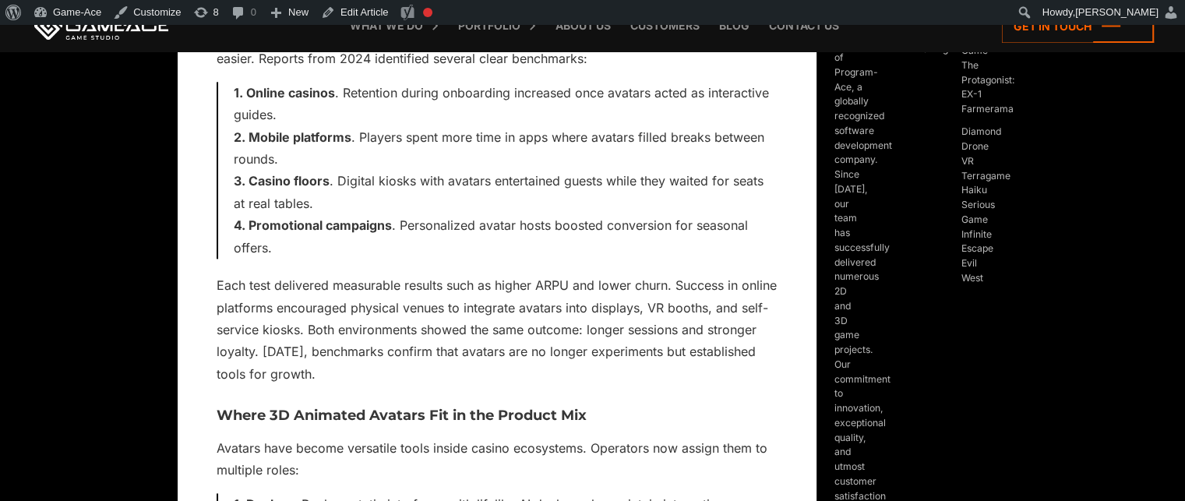
scroll to position [2028, 0]
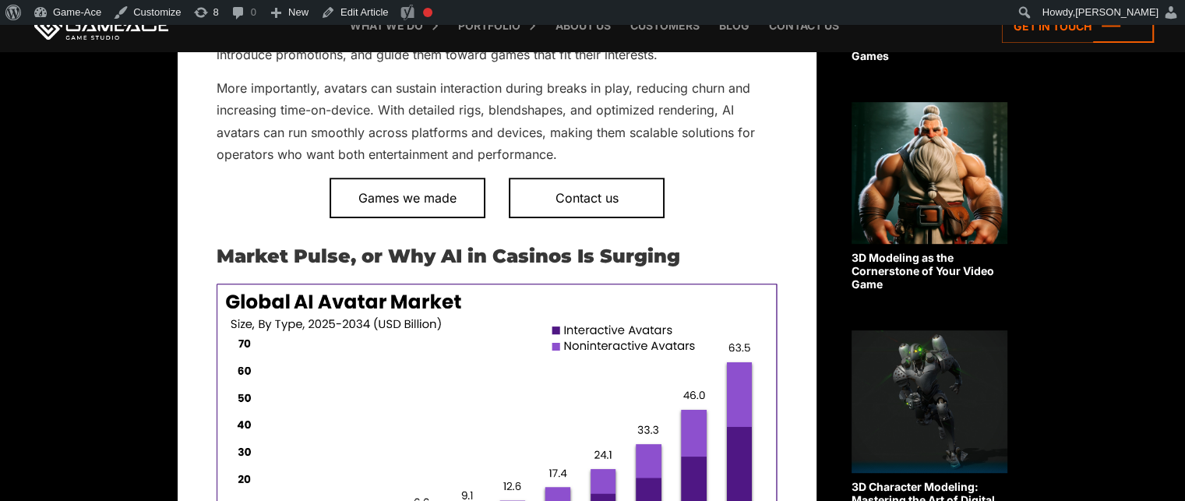
scroll to position [848, 0]
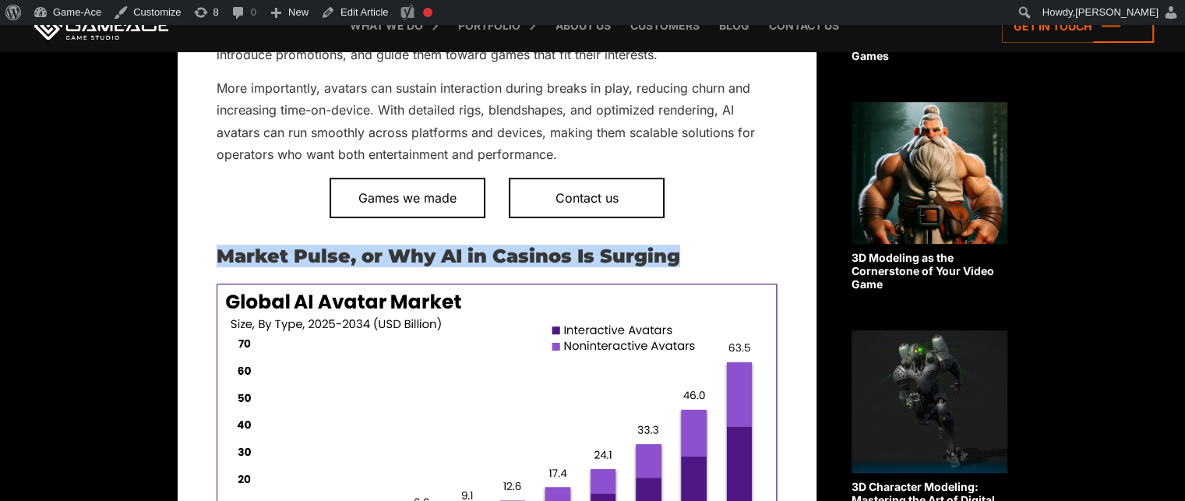
drag, startPoint x: 696, startPoint y: 252, endPoint x: 219, endPoint y: 220, distance: 478.5
copy h2 "Market Pulse, or Why AI in Casinos Is Surging"
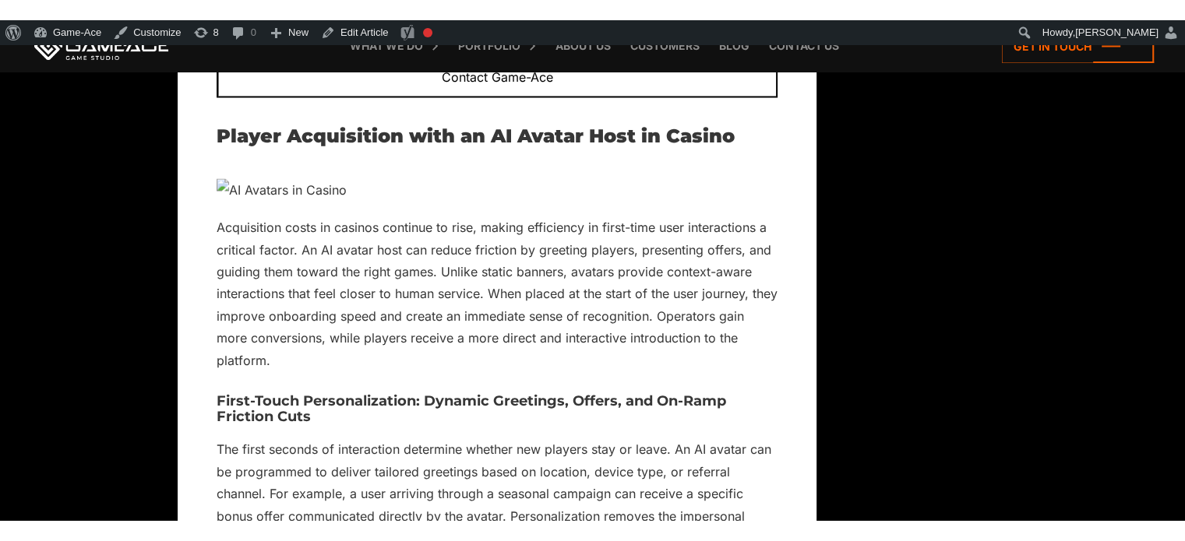
scroll to position [2845, 0]
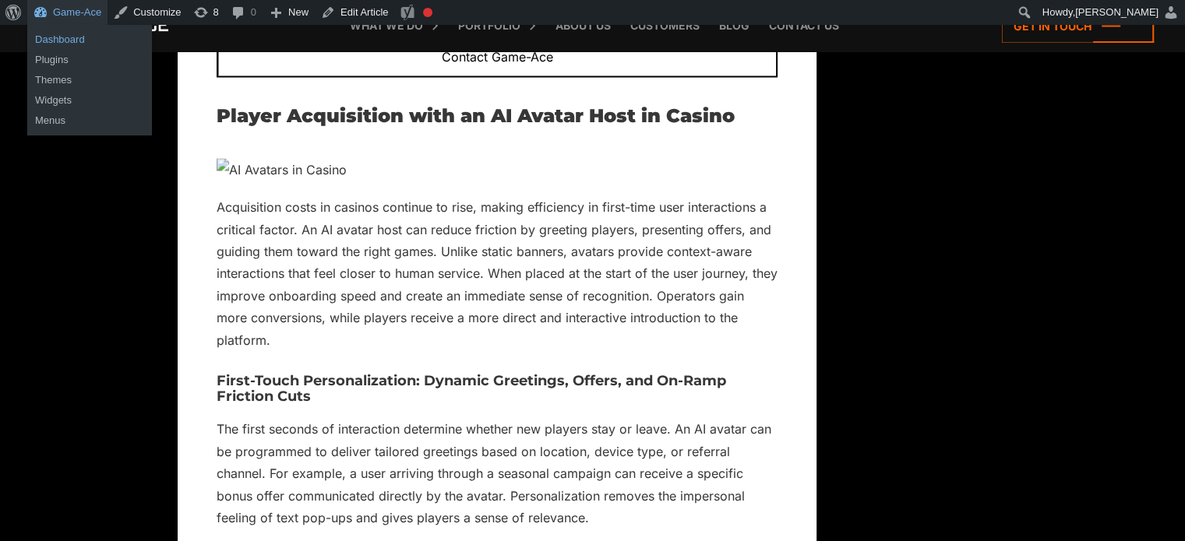
click at [65, 33] on link "Dashboard" at bounding box center [89, 40] width 125 height 20
